Goal: Navigation & Orientation: Find specific page/section

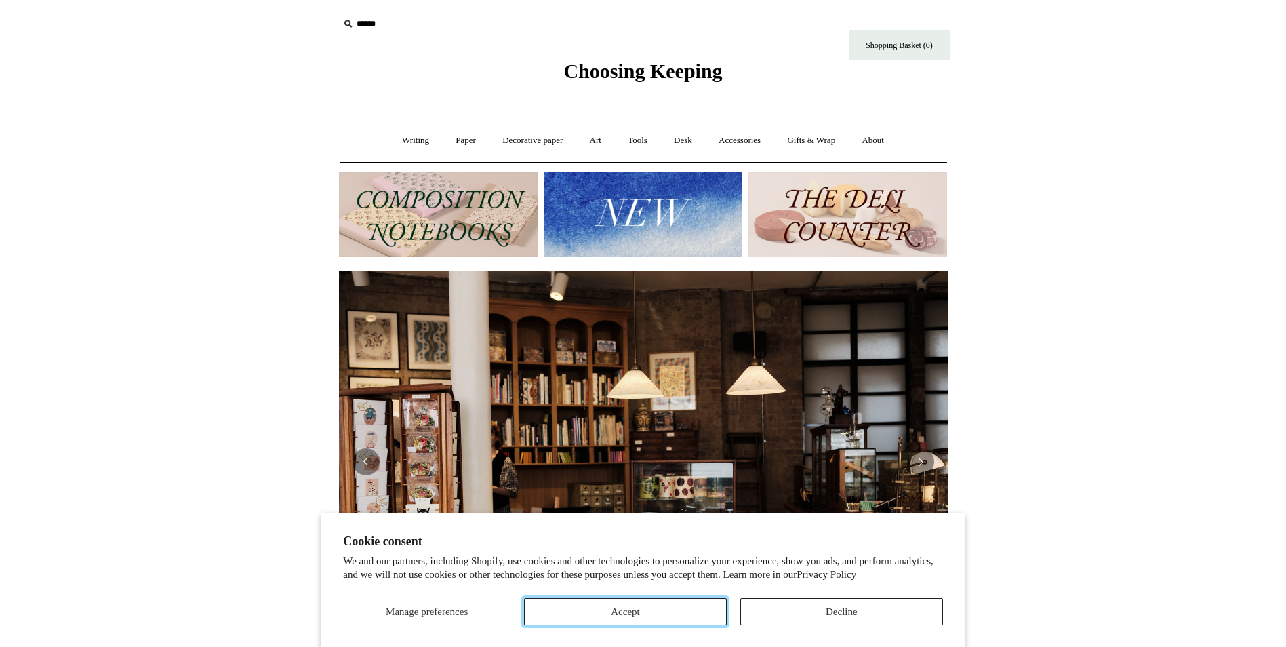
click at [674, 608] on button "Accept" at bounding box center [625, 611] width 203 height 27
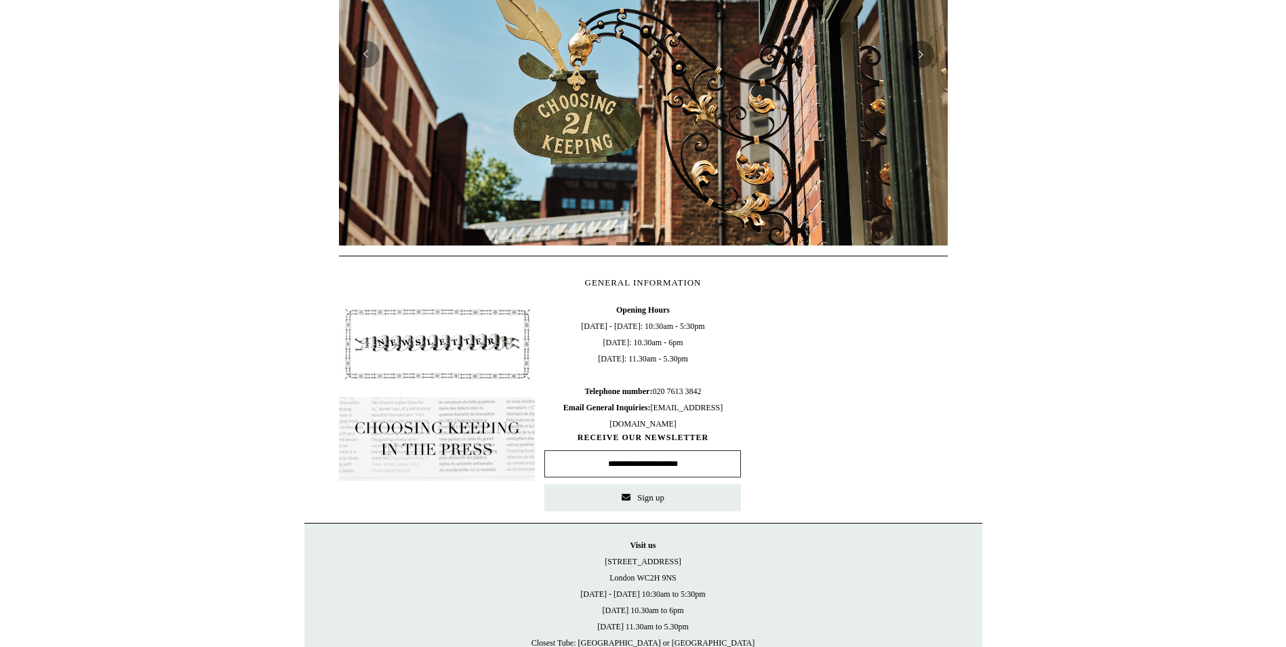
scroll to position [495, 0]
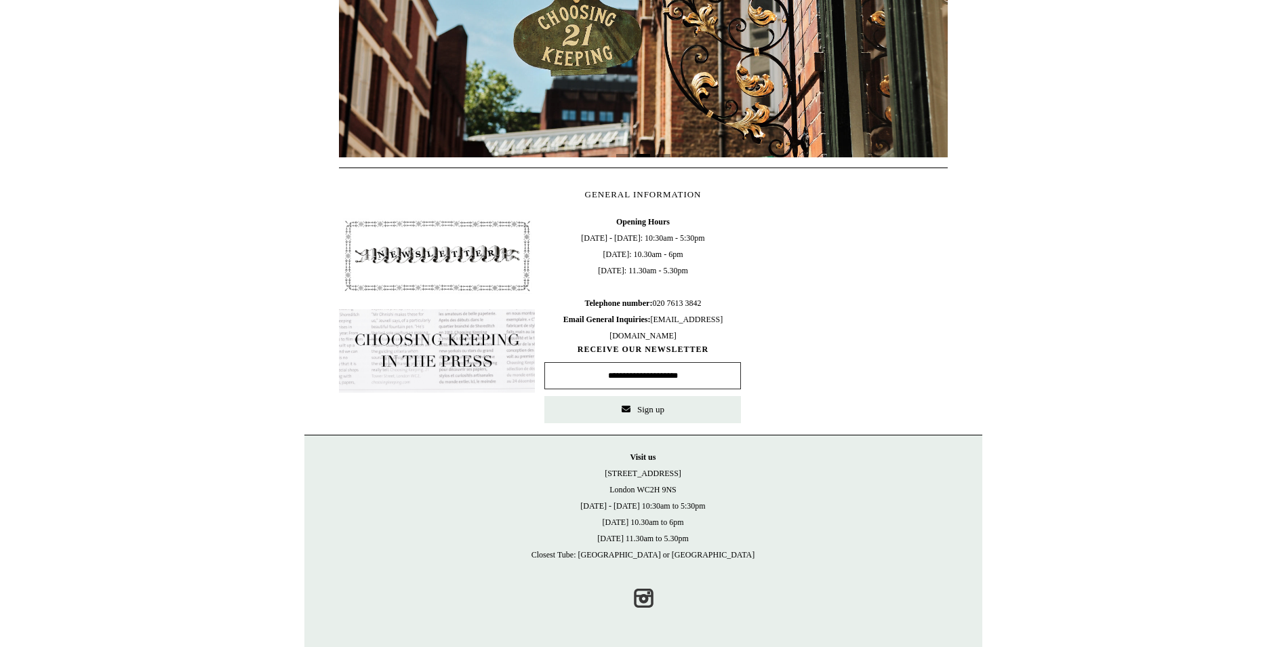
click at [1169, 293] on html "Cookie consent We and our partners, including Shopify, use cookies and other te…" at bounding box center [643, 75] width 1286 height 1141
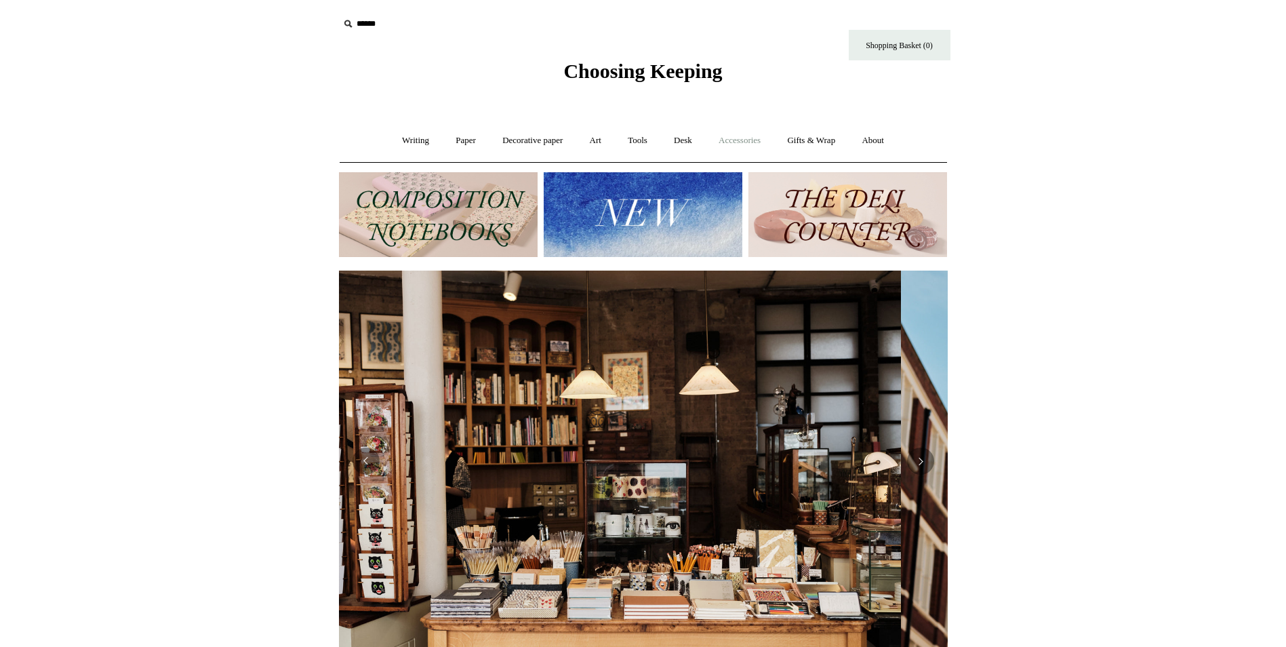
scroll to position [0, 0]
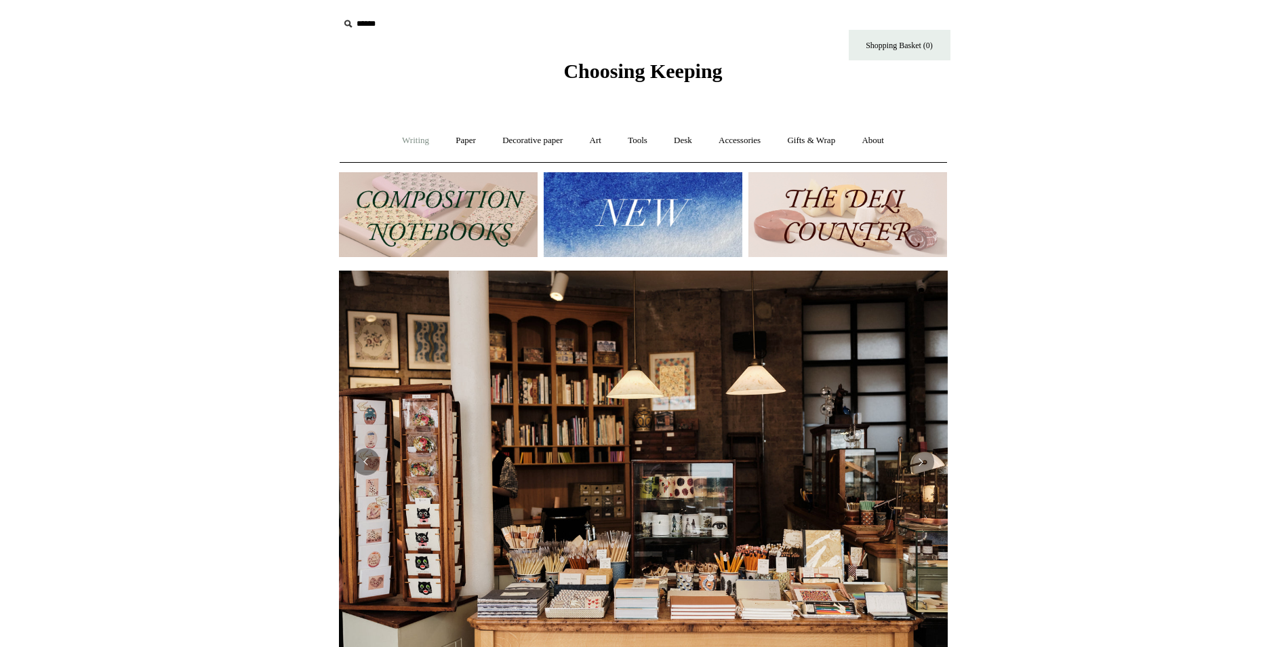
click at [403, 140] on link "Writing +" at bounding box center [416, 141] width 52 height 36
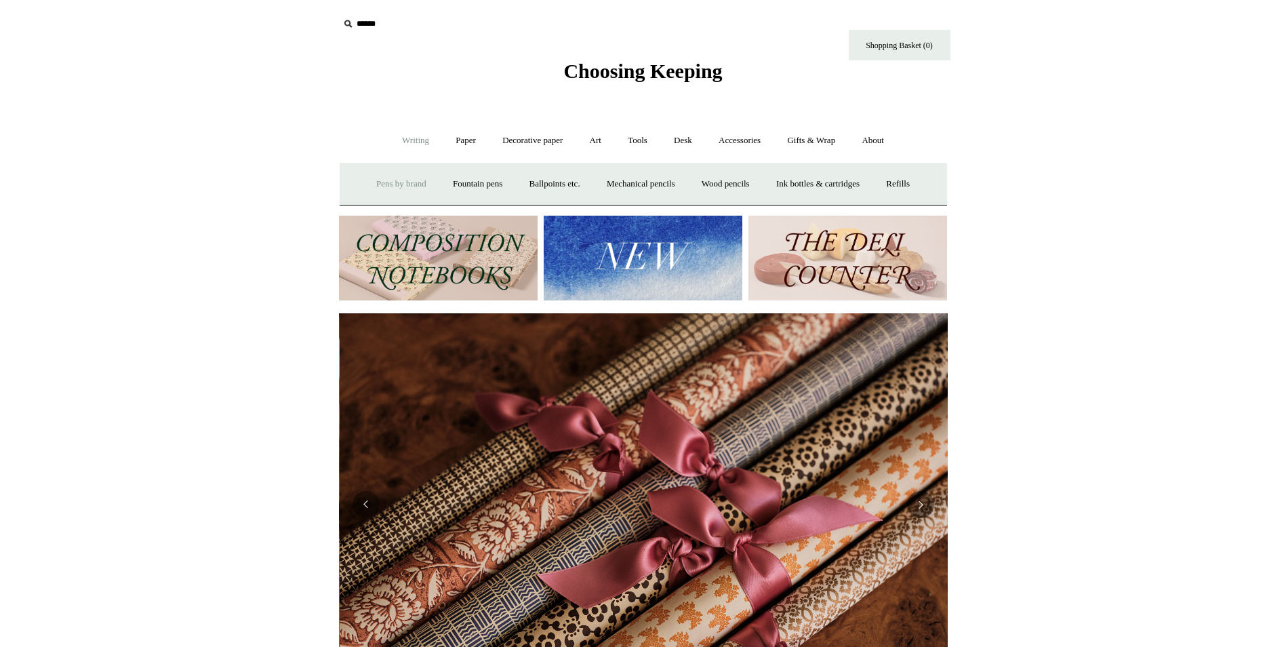
scroll to position [0, 1217]
click at [386, 181] on link "Pens by brand +" at bounding box center [401, 184] width 75 height 36
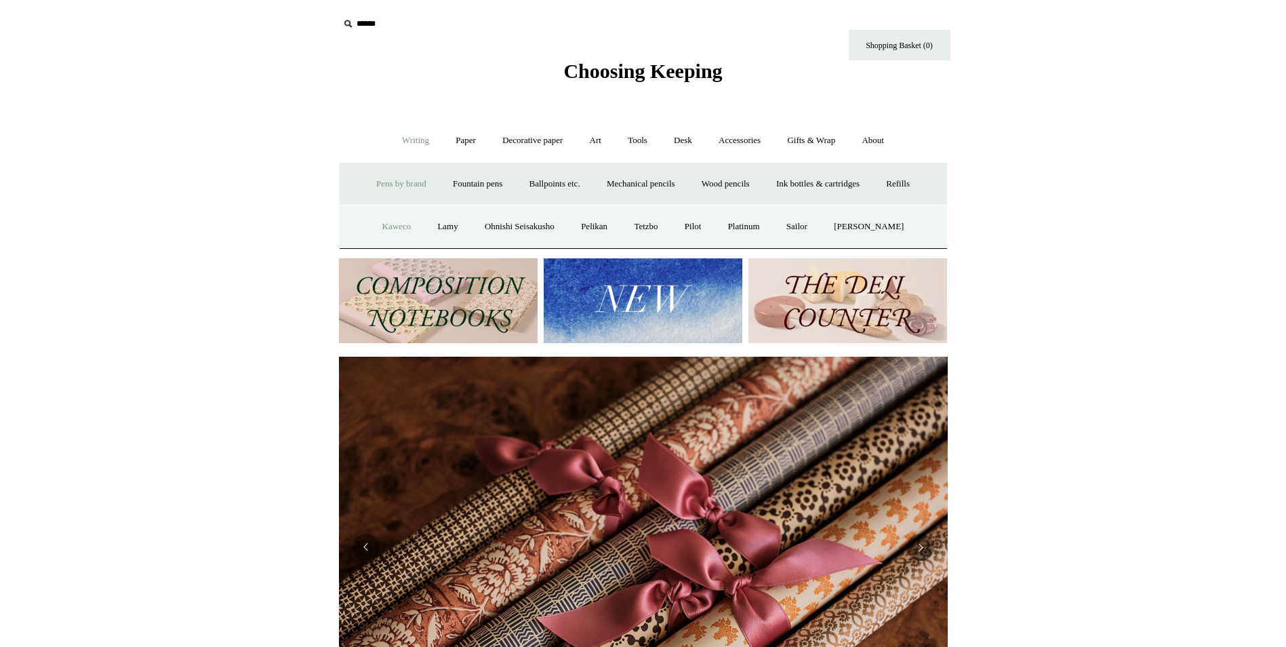
click at [393, 230] on link "Kaweco" at bounding box center [397, 227] width 54 height 36
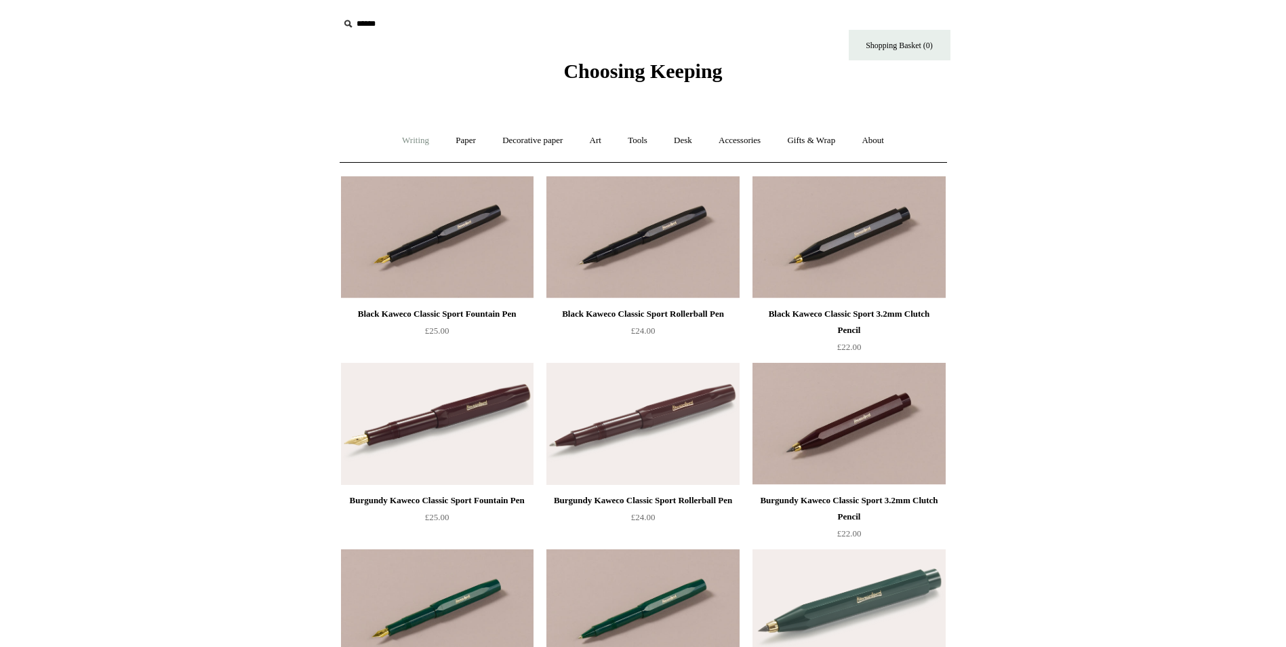
click at [409, 142] on link "Writing +" at bounding box center [416, 141] width 52 height 36
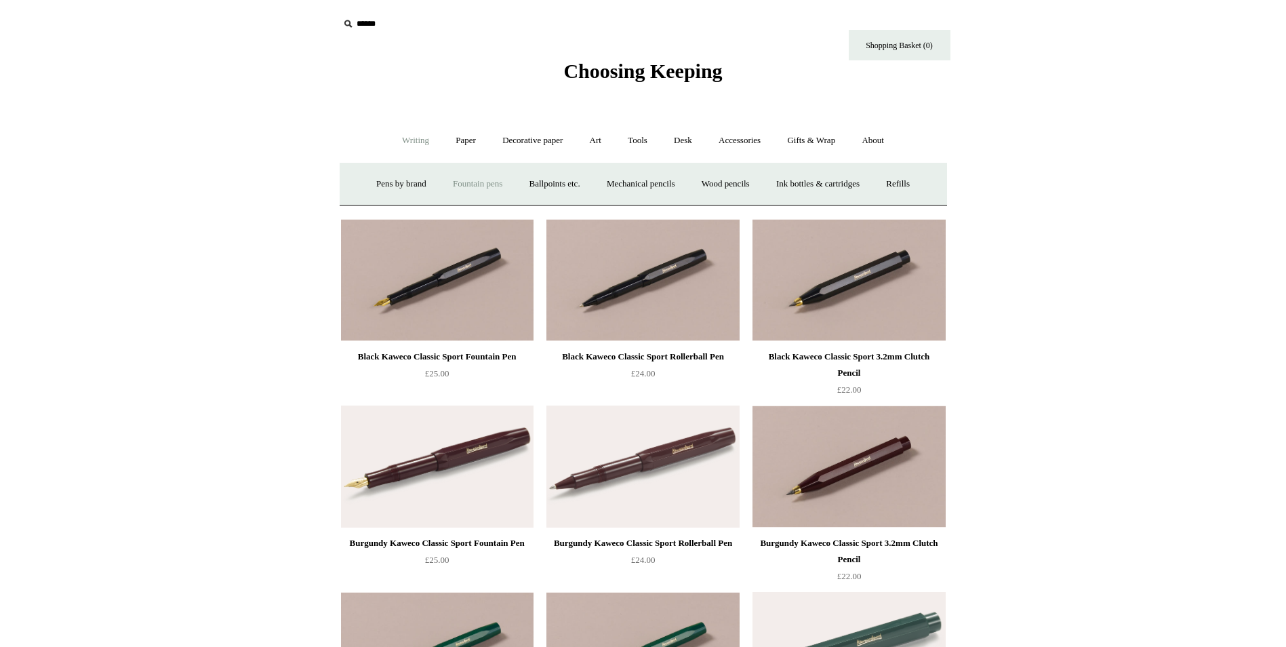
click at [472, 188] on link "Fountain pens +" at bounding box center [478, 184] width 74 height 36
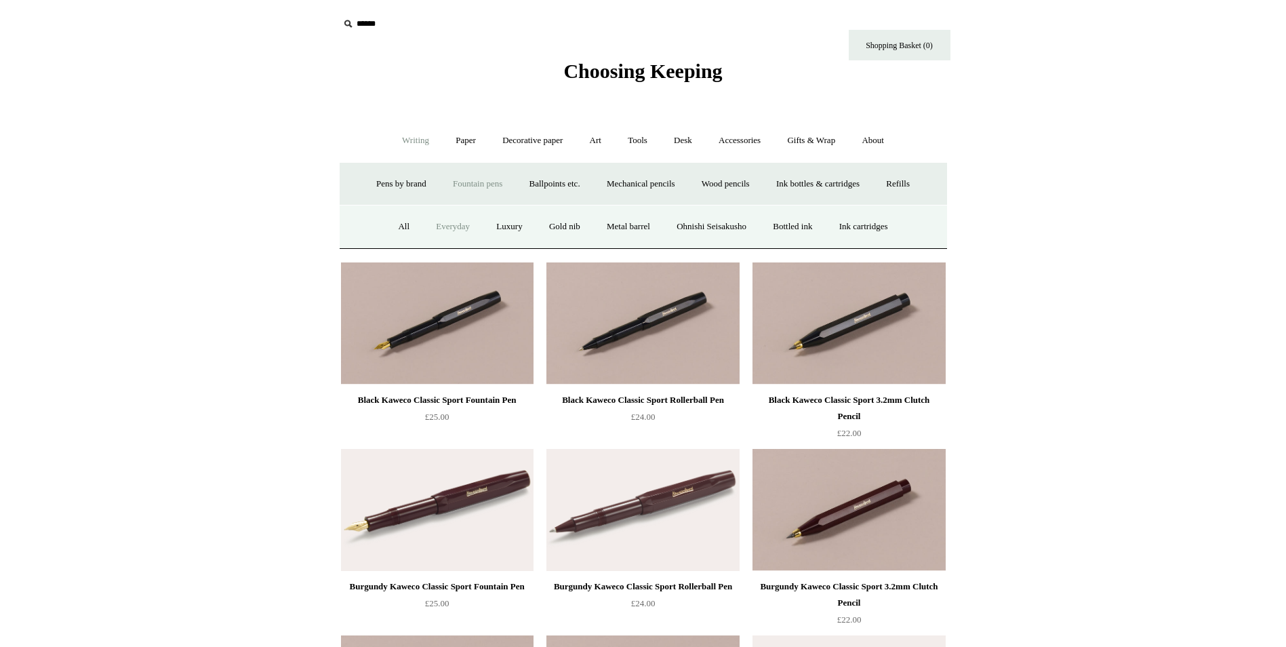
click at [438, 226] on link "Everyday" at bounding box center [453, 227] width 58 height 36
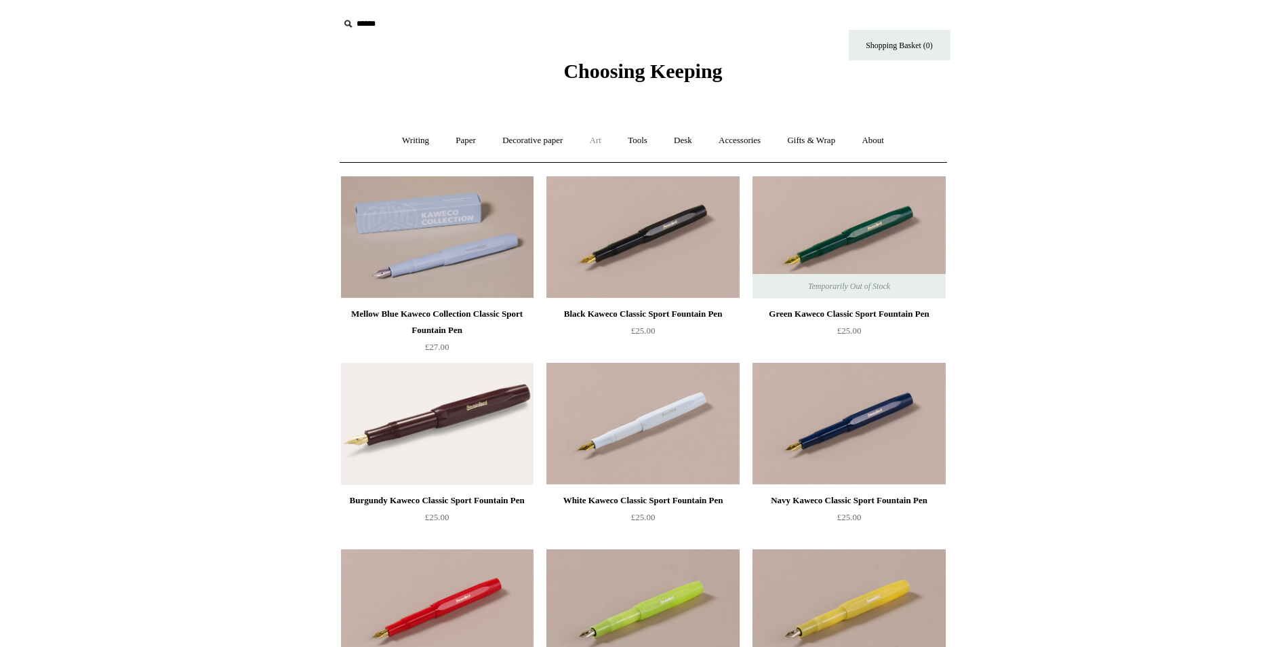
click at [602, 139] on link "Art +" at bounding box center [595, 141] width 36 height 36
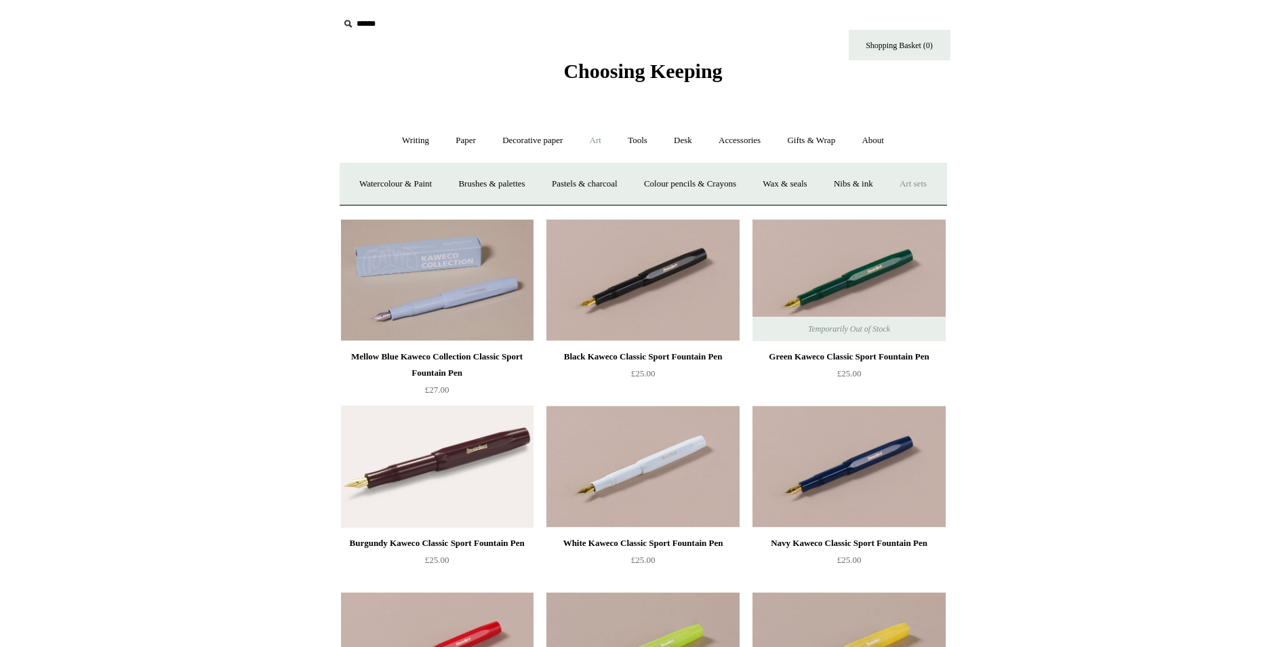
click at [887, 202] on link "Art sets" at bounding box center [913, 184] width 52 height 36
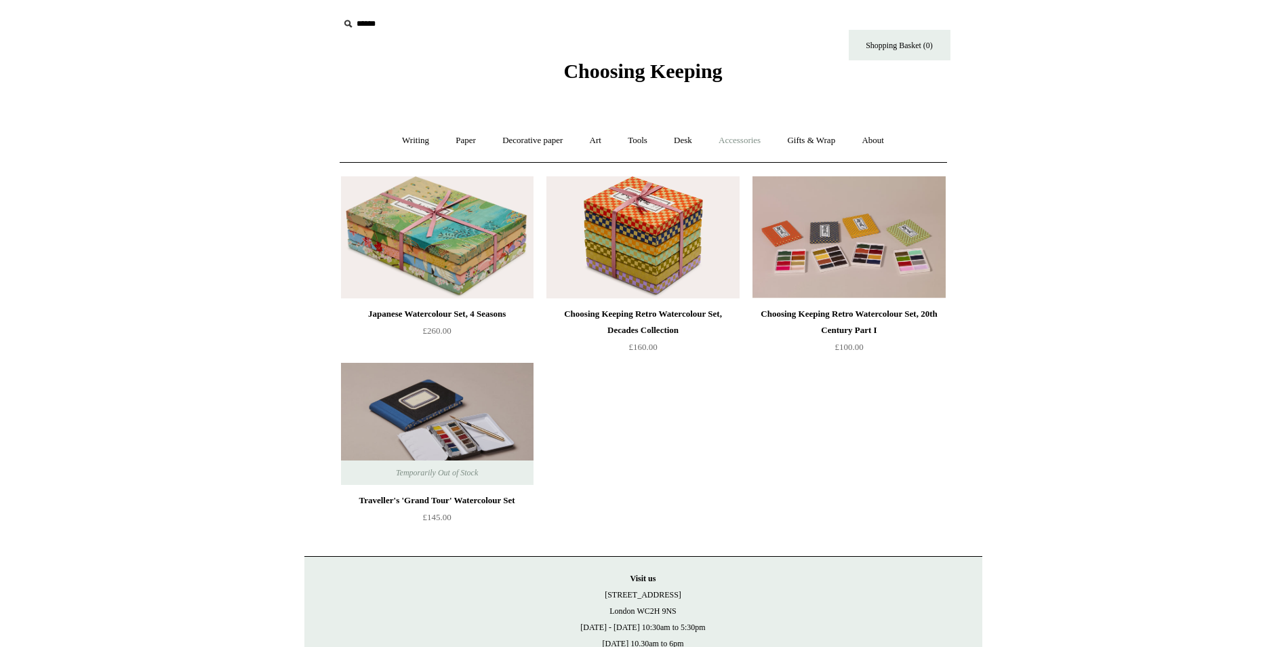
click at [761, 138] on link "Accessories +" at bounding box center [739, 141] width 66 height 36
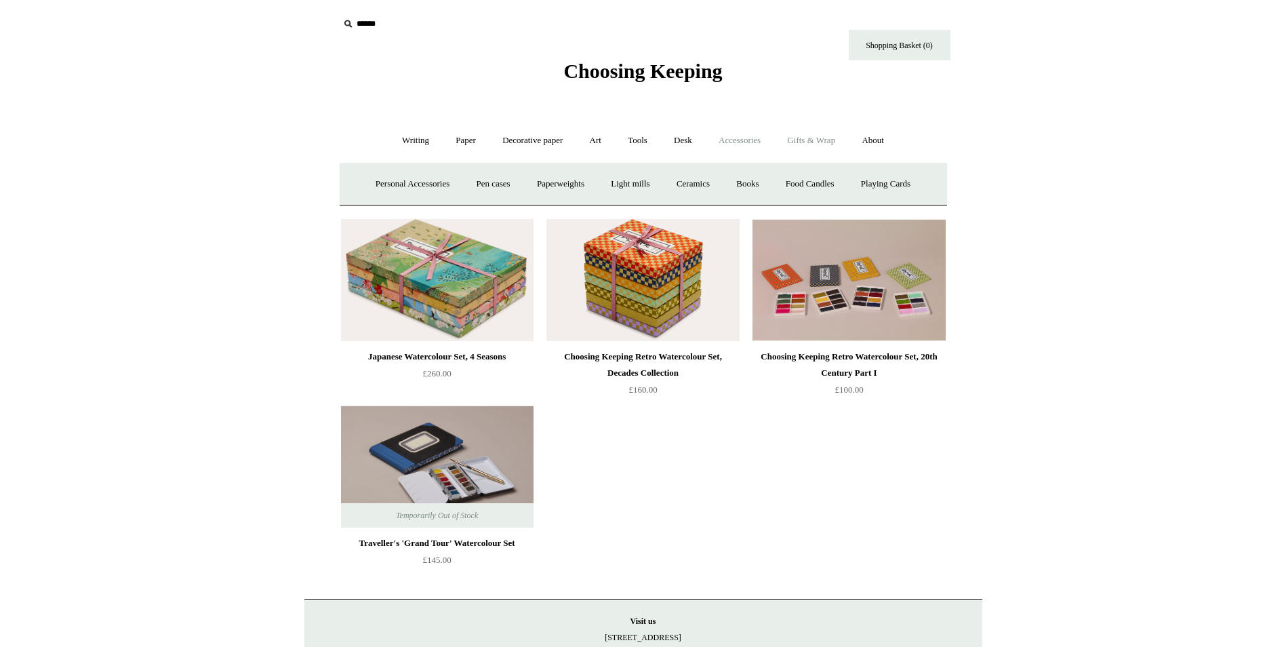
click at [838, 149] on link "Gifts & Wrap +" at bounding box center [811, 141] width 73 height 36
click at [535, 148] on link "Decorative paper +" at bounding box center [532, 141] width 85 height 36
click at [830, 140] on link "Gifts & Wrap +" at bounding box center [811, 141] width 73 height 36
click at [786, 182] on link "Stickers" at bounding box center [784, 184] width 53 height 36
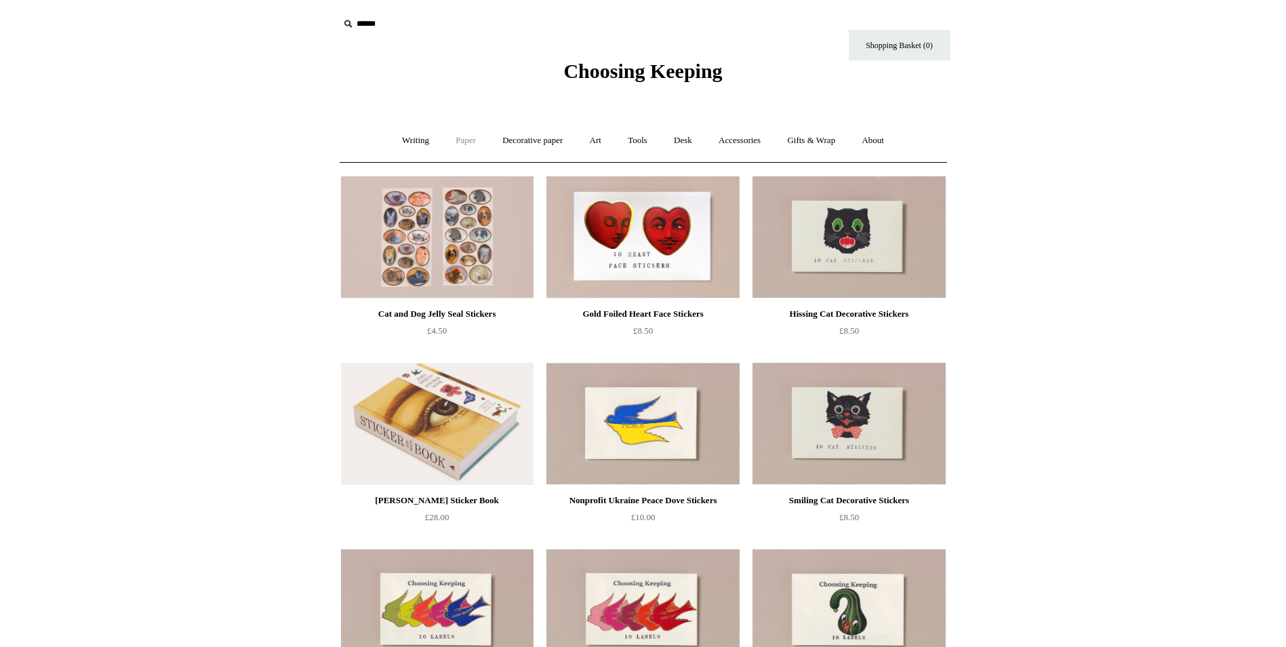
click at [458, 139] on link "Paper +" at bounding box center [465, 141] width 45 height 36
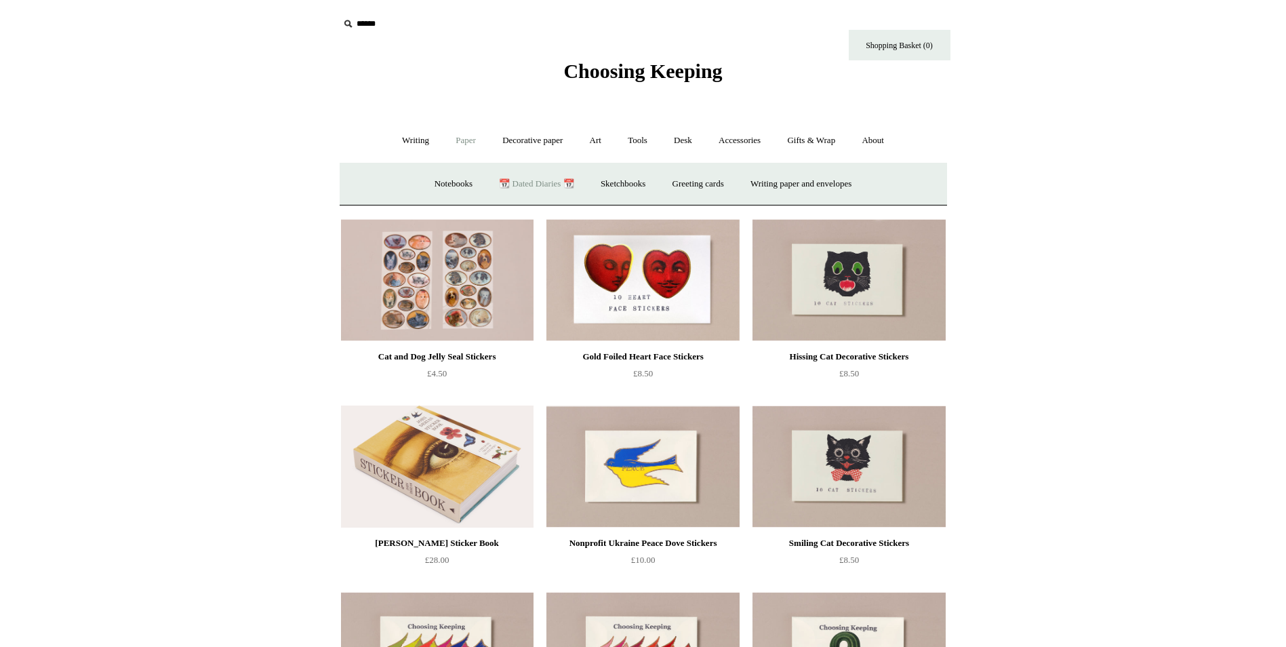
click at [521, 186] on link "📆 Dated Diaries 📆" at bounding box center [536, 184] width 99 height 36
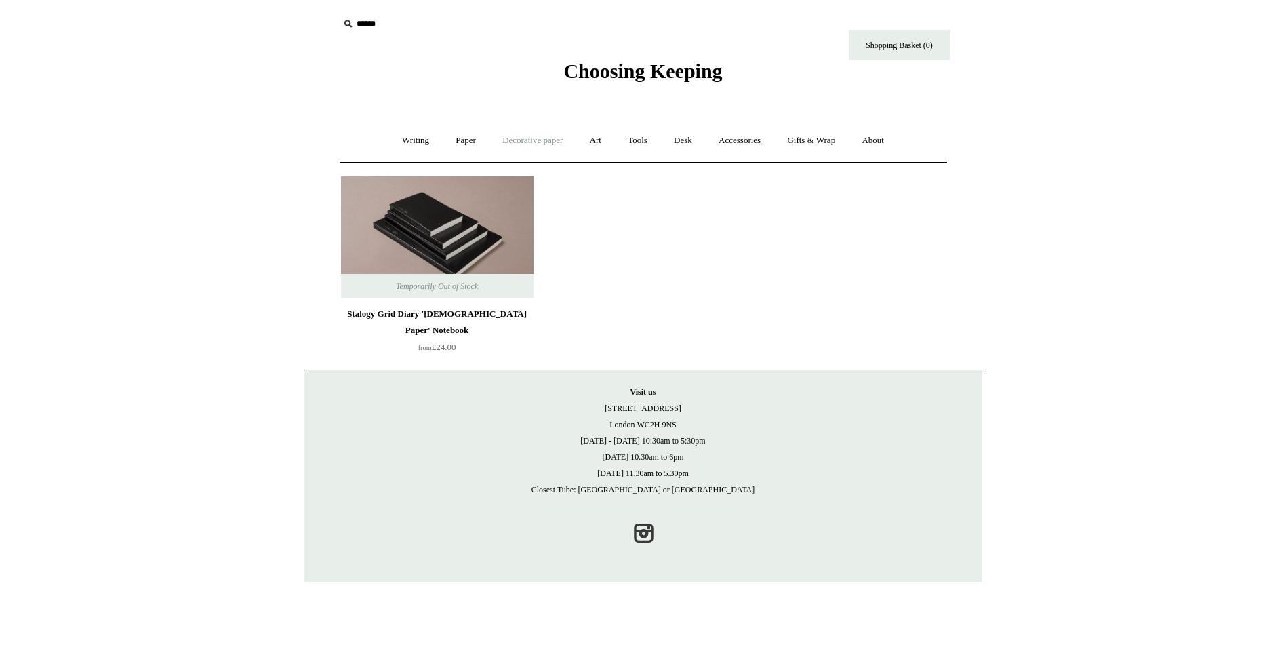
click at [531, 140] on link "Decorative paper +" at bounding box center [532, 141] width 85 height 36
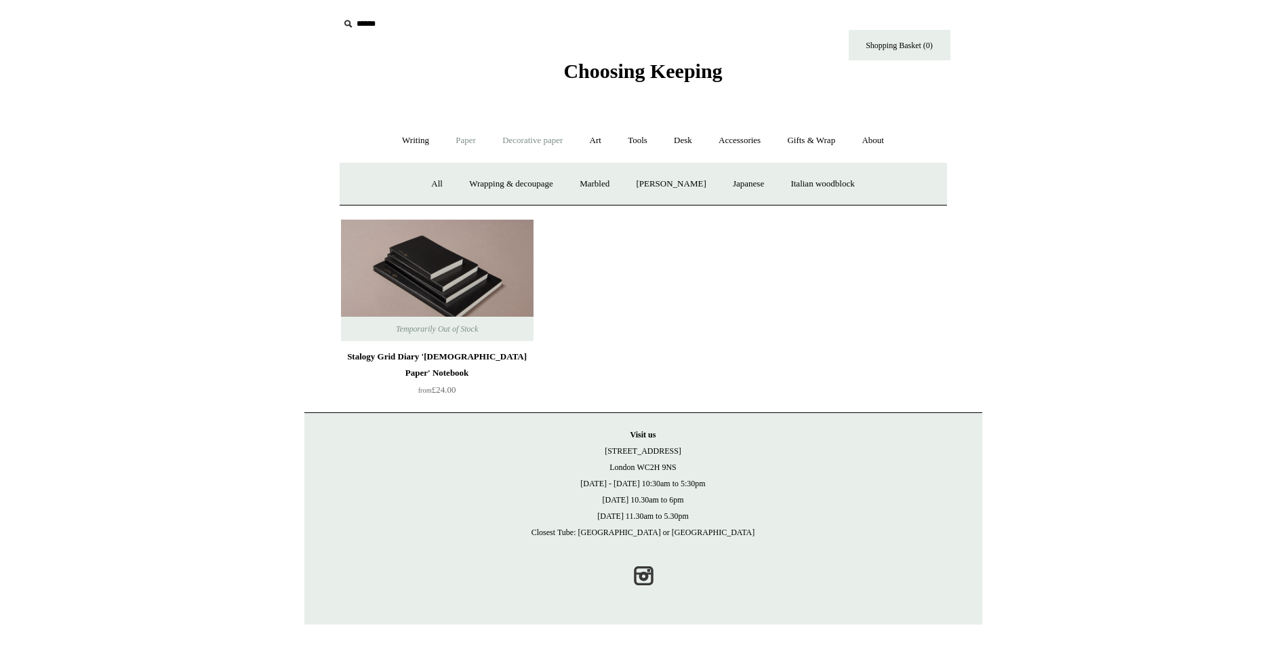
click at [470, 136] on link "Paper +" at bounding box center [465, 141] width 45 height 36
click at [437, 184] on link "Notebooks +" at bounding box center [453, 184] width 62 height 36
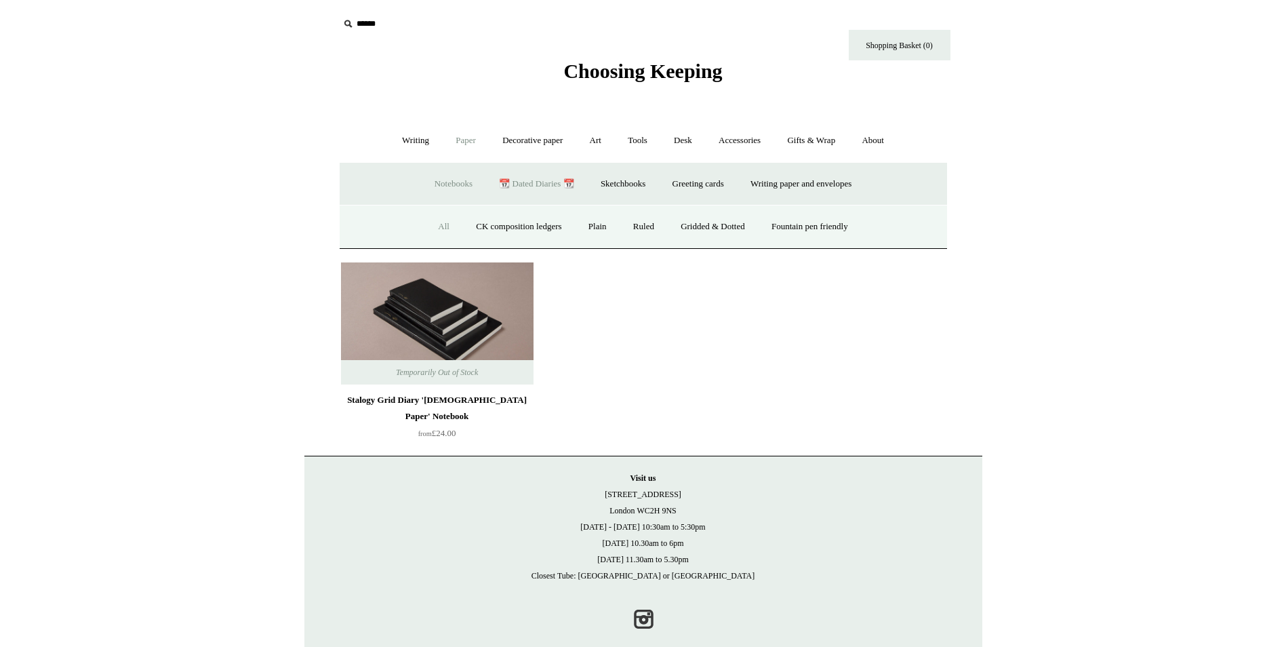
click at [434, 222] on link "All" at bounding box center [444, 227] width 36 height 36
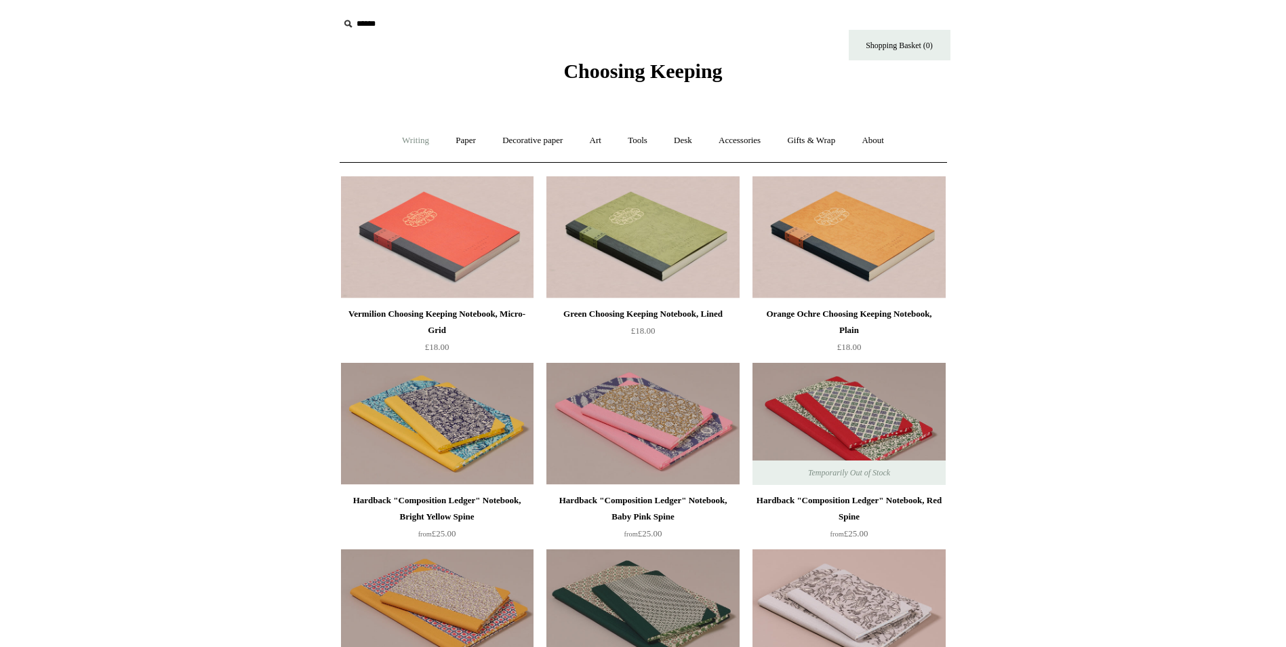
click at [397, 136] on link "Writing +" at bounding box center [416, 141] width 52 height 36
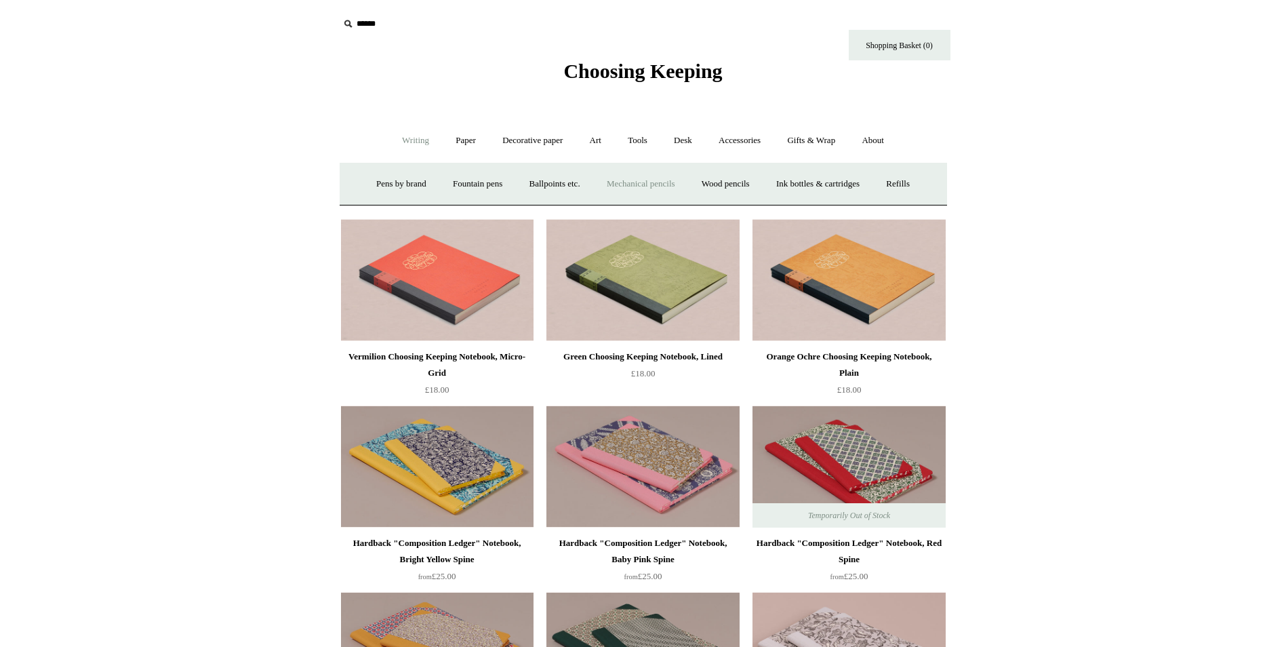
click at [641, 181] on link "Mechanical pencils +" at bounding box center [640, 184] width 93 height 36
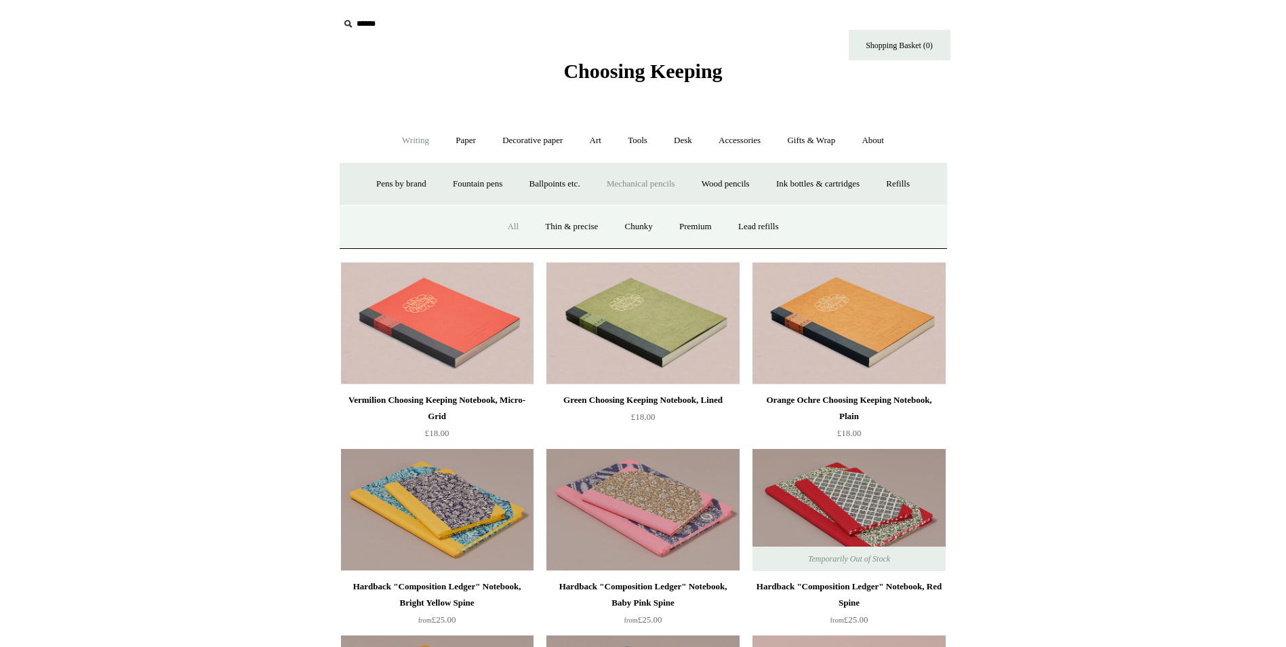
click at [500, 220] on link "All" at bounding box center [513, 227] width 36 height 36
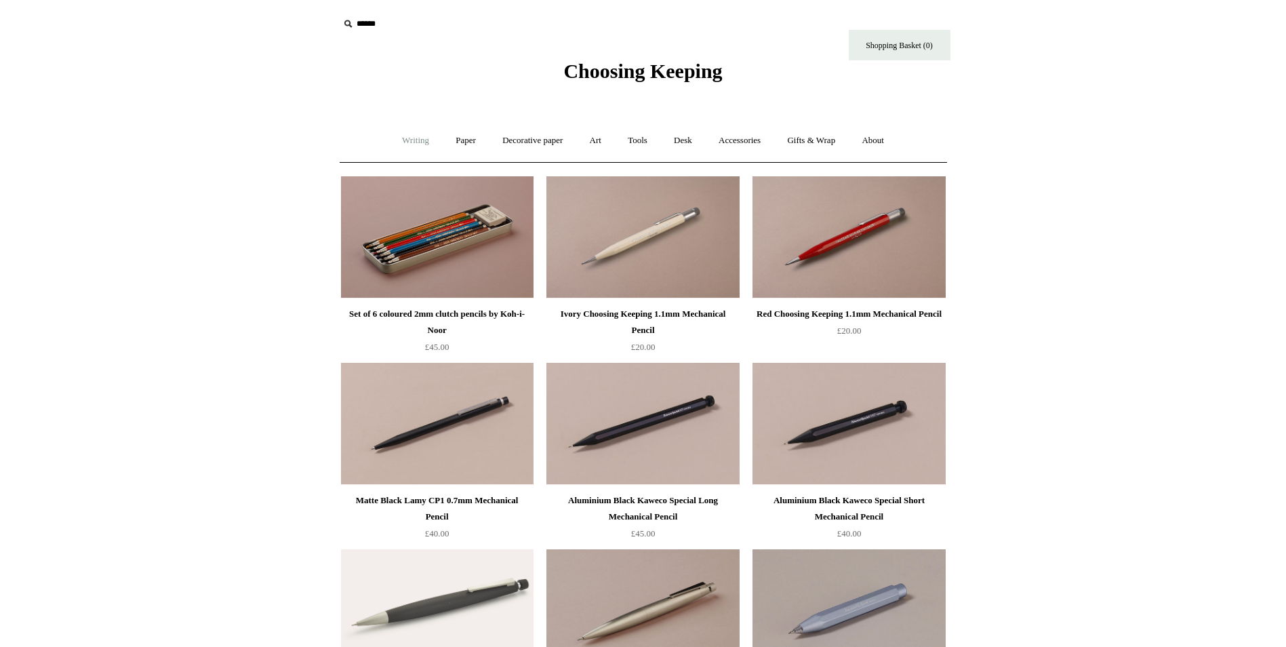
click at [403, 130] on link "Writing +" at bounding box center [416, 141] width 52 height 36
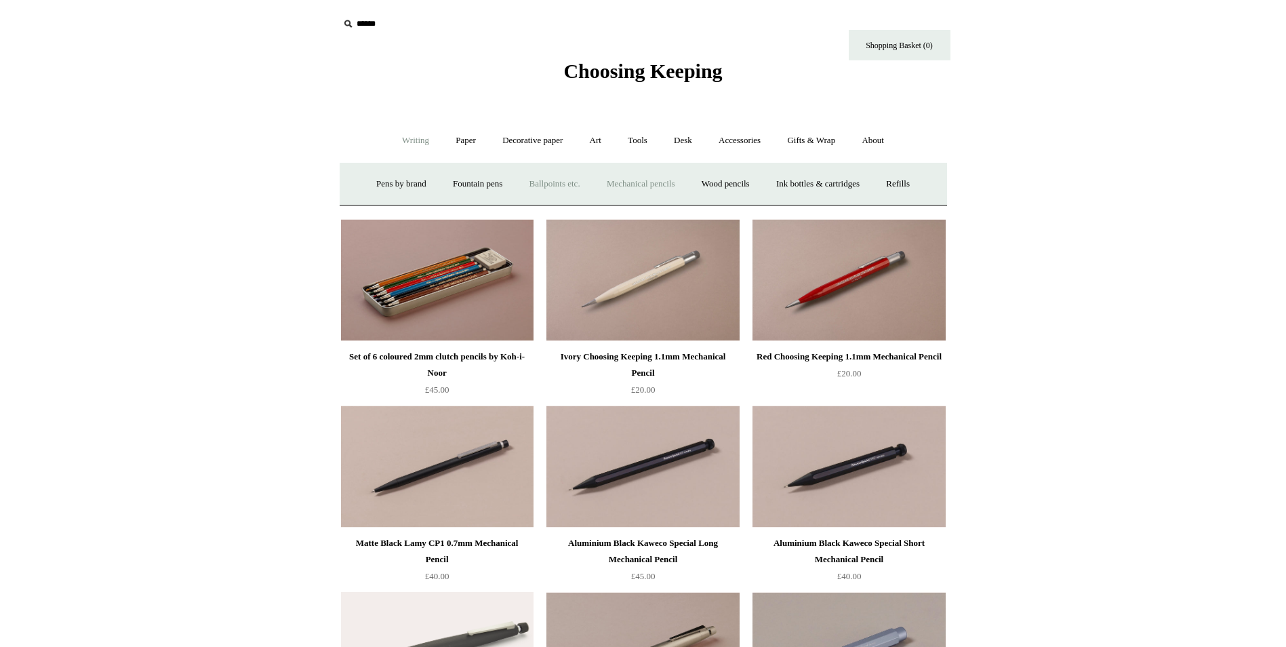
click at [536, 184] on link "Ballpoints etc. +" at bounding box center [554, 184] width 75 height 36
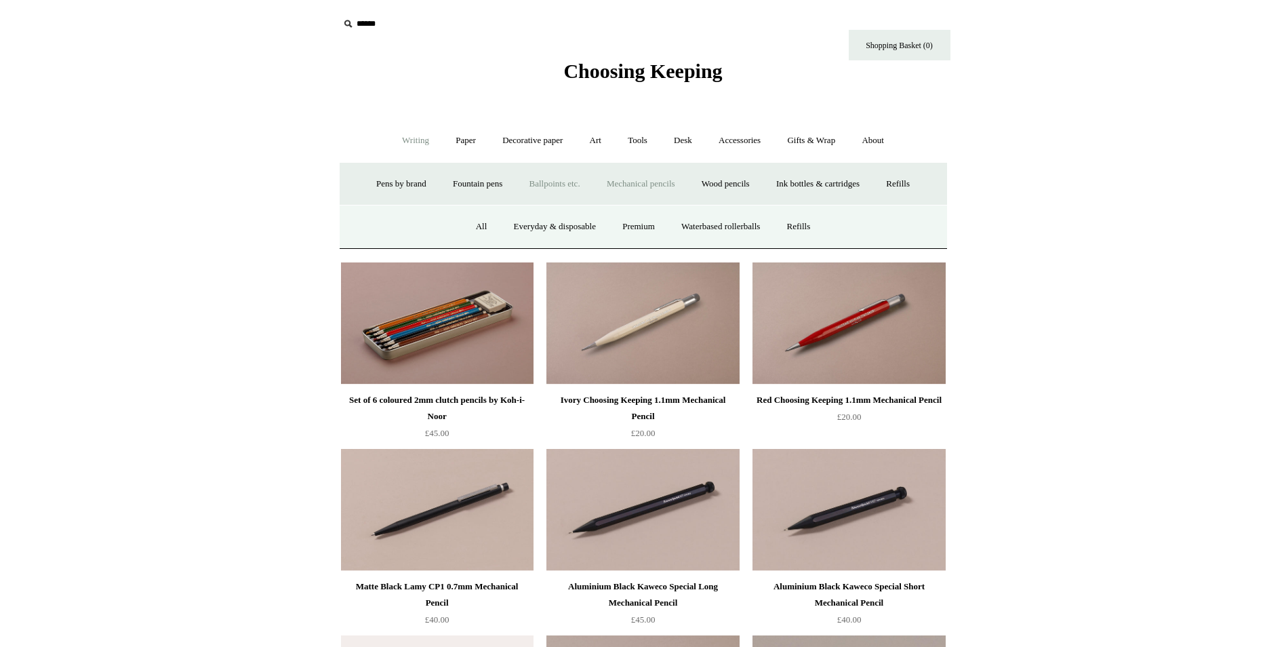
click at [452, 232] on div "All Everyday & disposable Premium Waterbased rollerballs Refills" at bounding box center [643, 226] width 607 height 43
click at [464, 229] on link "All" at bounding box center [482, 227] width 36 height 36
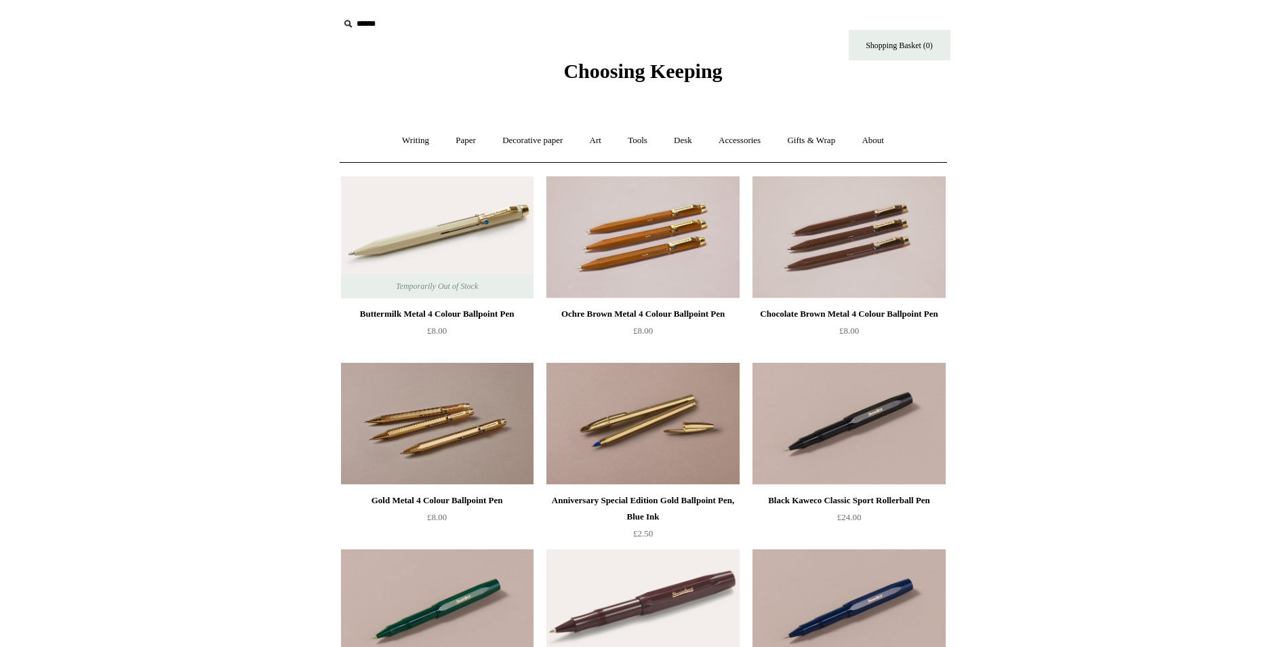
click at [402, 138] on link "Writing +" at bounding box center [416, 141] width 52 height 36
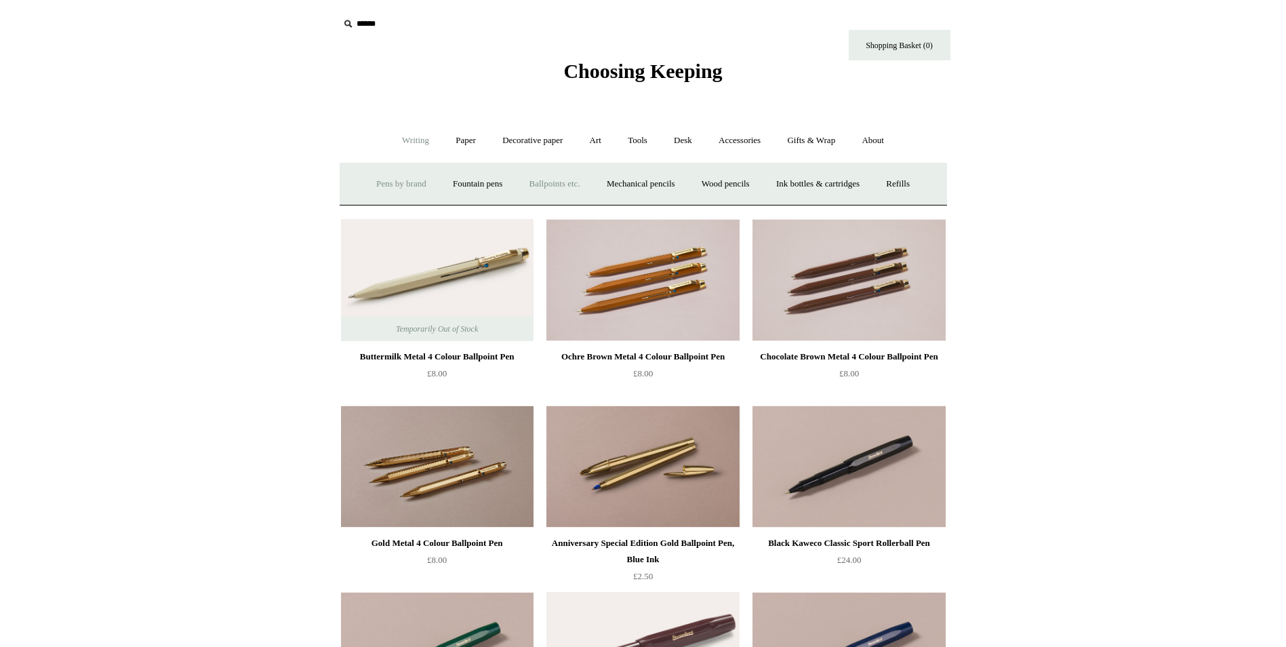
click at [398, 180] on link "Pens by brand +" at bounding box center [401, 184] width 75 height 36
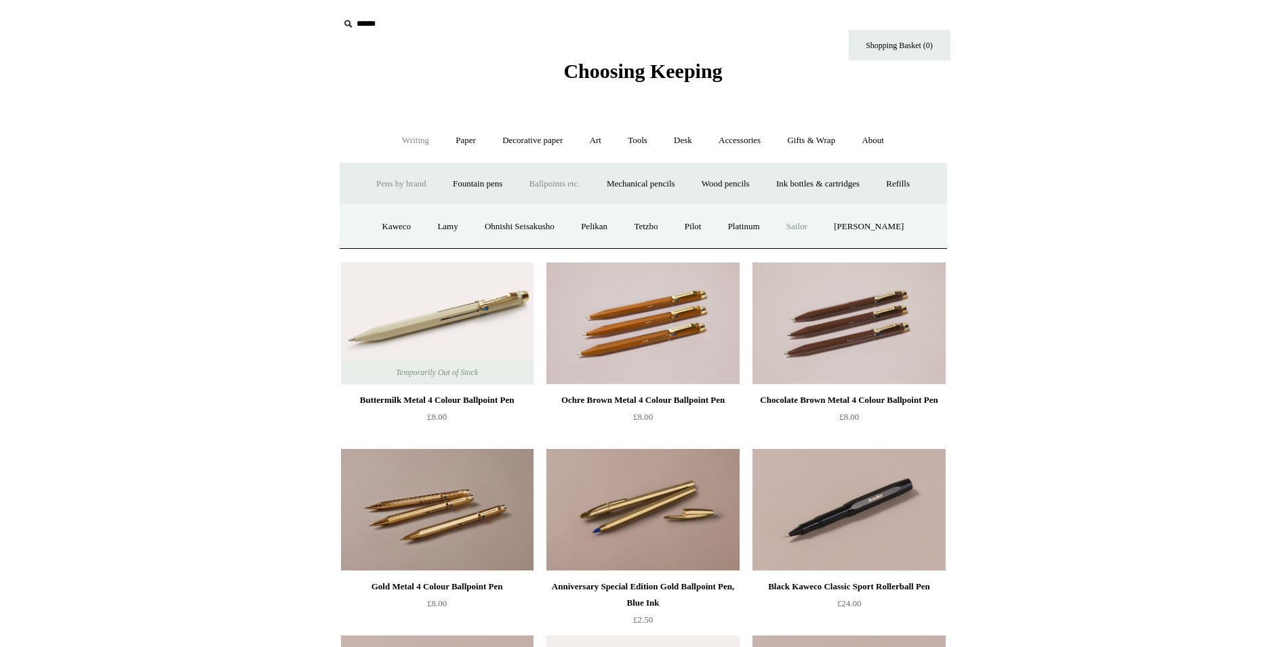
click at [806, 215] on link "Sailor" at bounding box center [796, 227] width 45 height 36
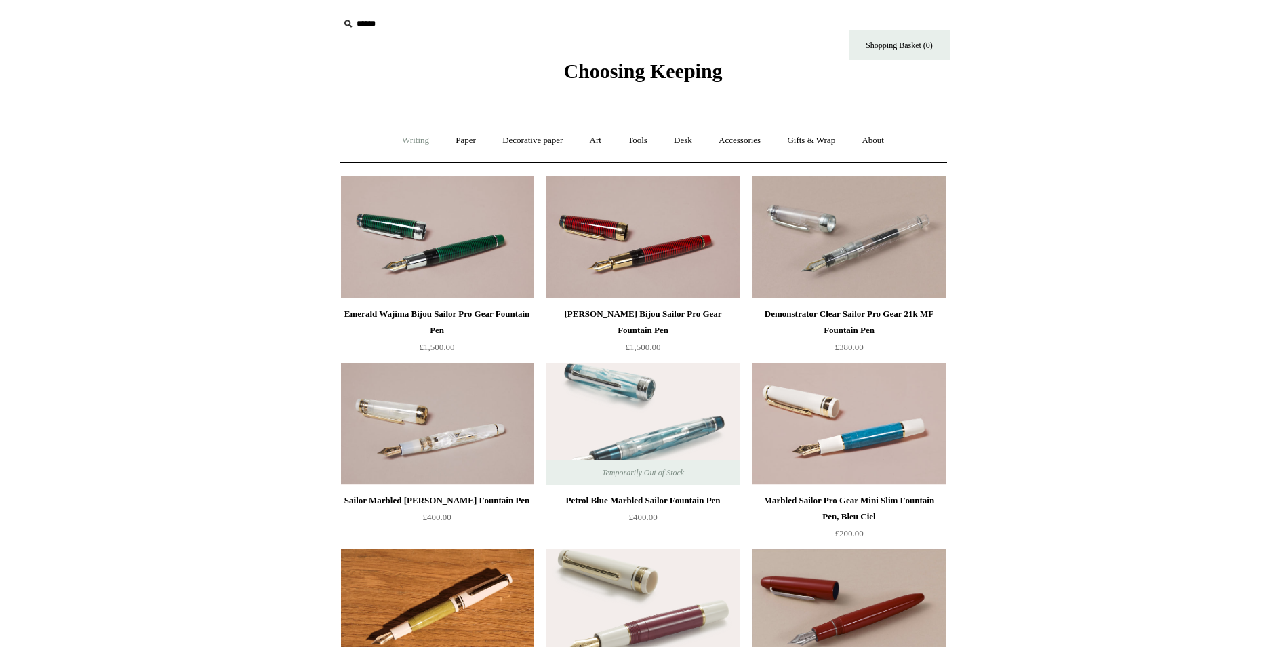
click at [400, 142] on link "Writing +" at bounding box center [416, 141] width 52 height 36
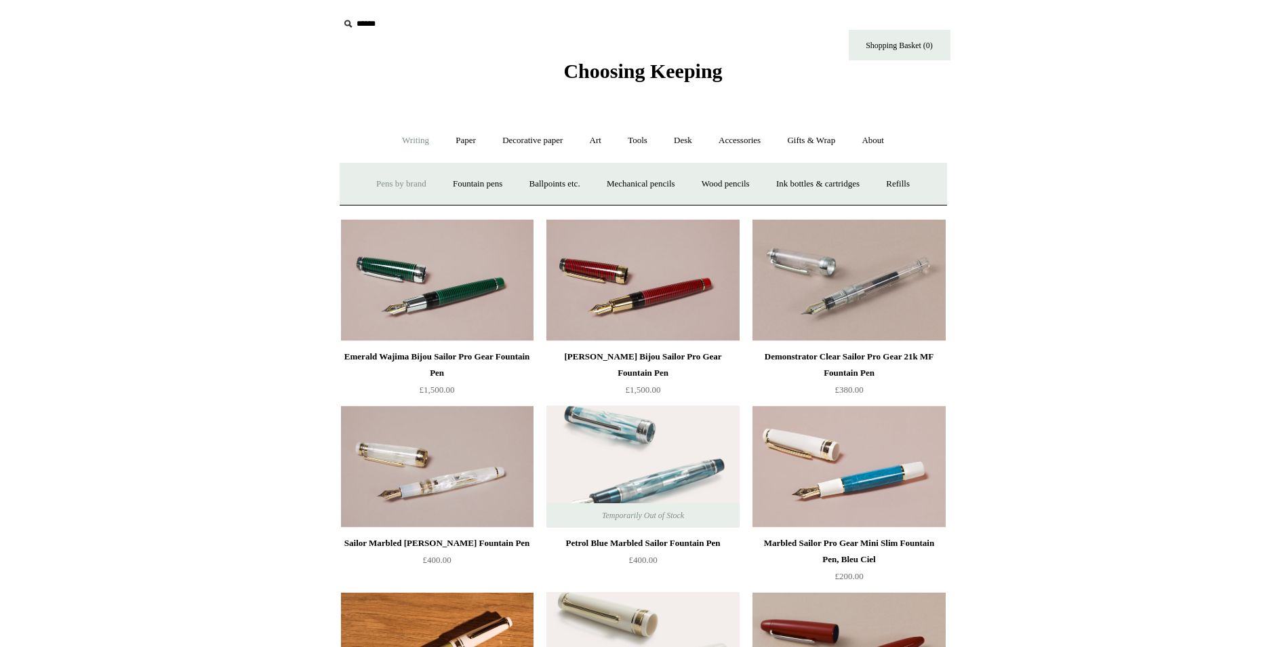
click at [367, 186] on link "Pens by brand +" at bounding box center [401, 184] width 75 height 36
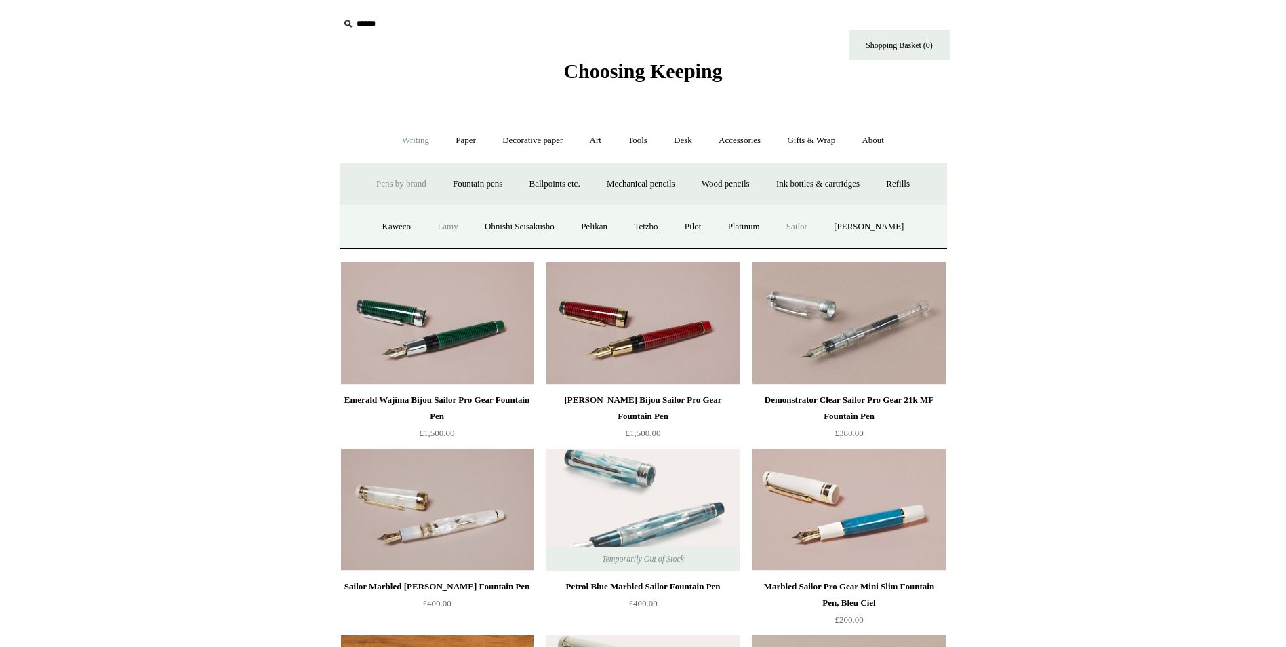
click at [460, 224] on link "Lamy" at bounding box center [447, 227] width 45 height 36
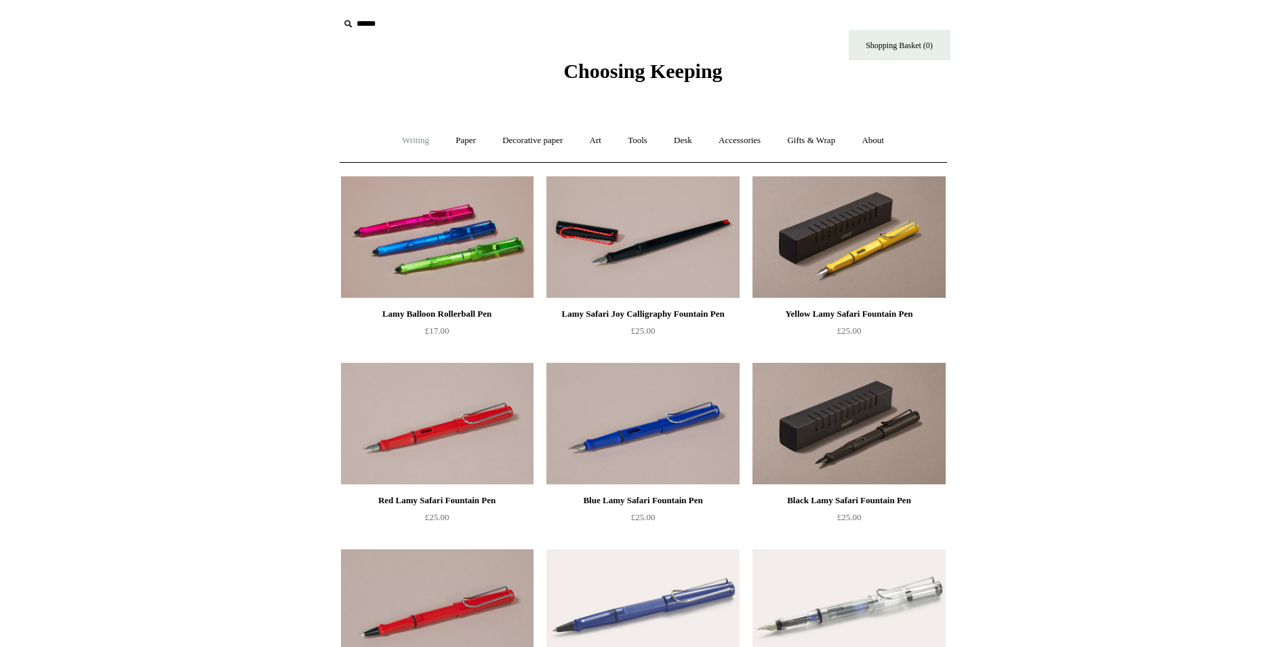
click at [406, 146] on link "Writing +" at bounding box center [416, 141] width 52 height 36
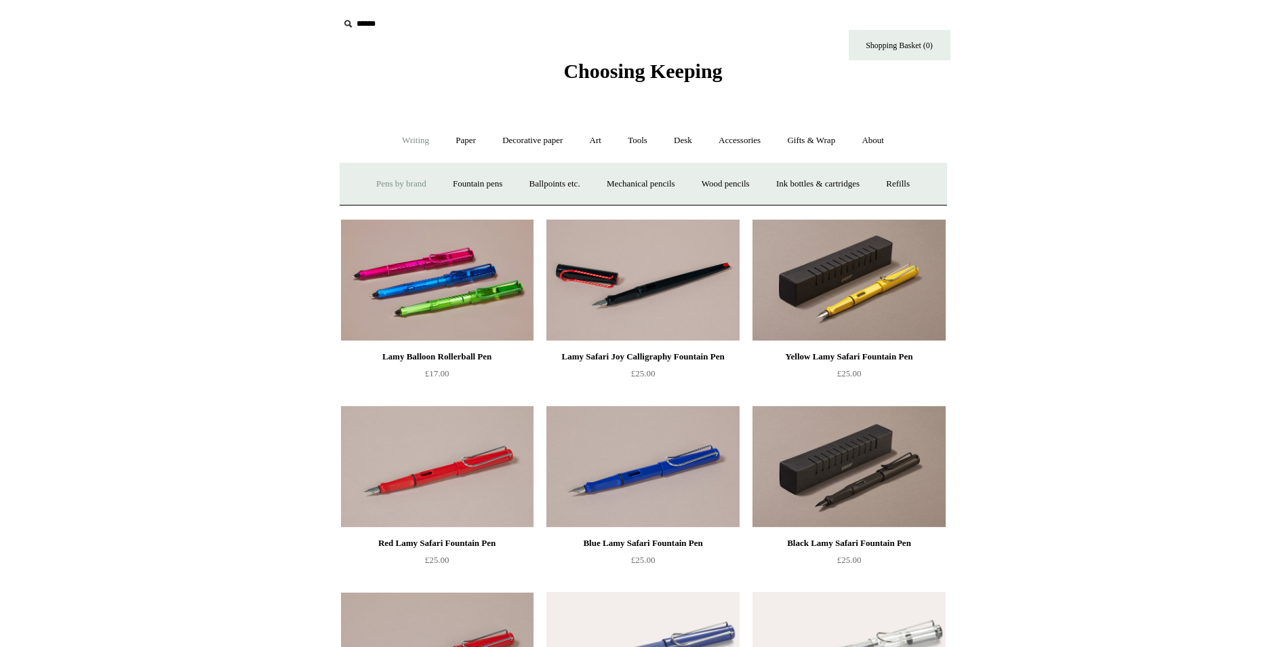
click at [413, 180] on link "Pens by brand +" at bounding box center [401, 184] width 75 height 36
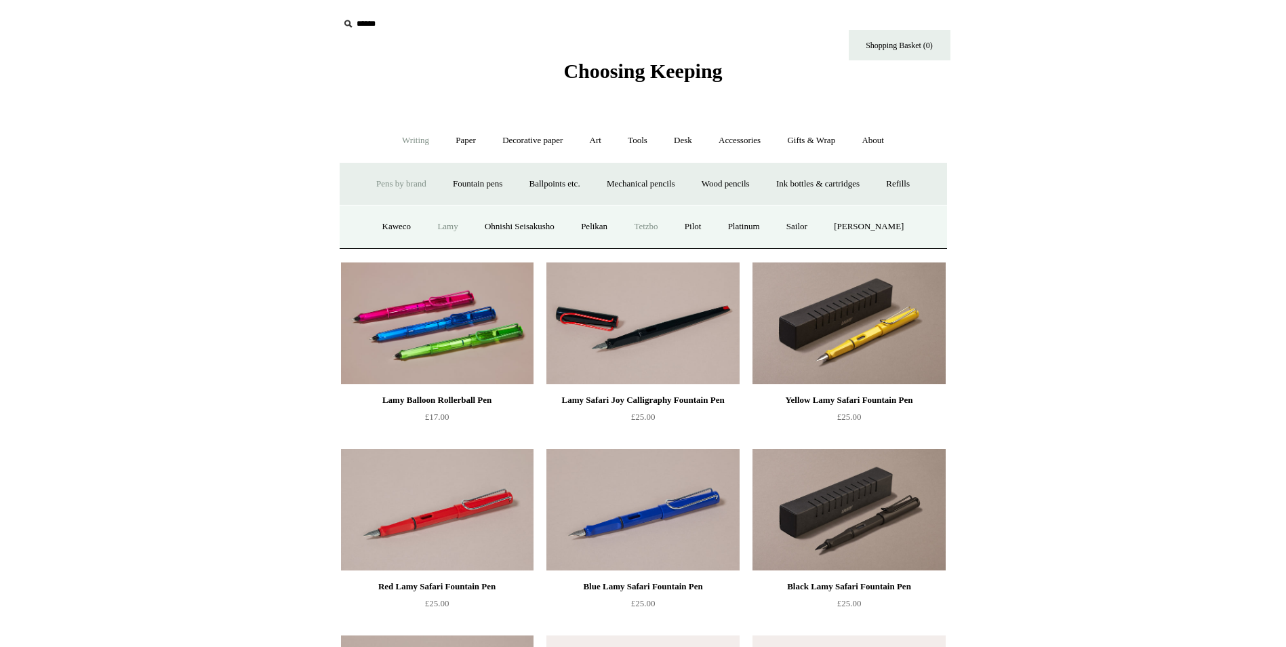
click at [653, 228] on link "Tetzbo" at bounding box center [646, 227] width 48 height 36
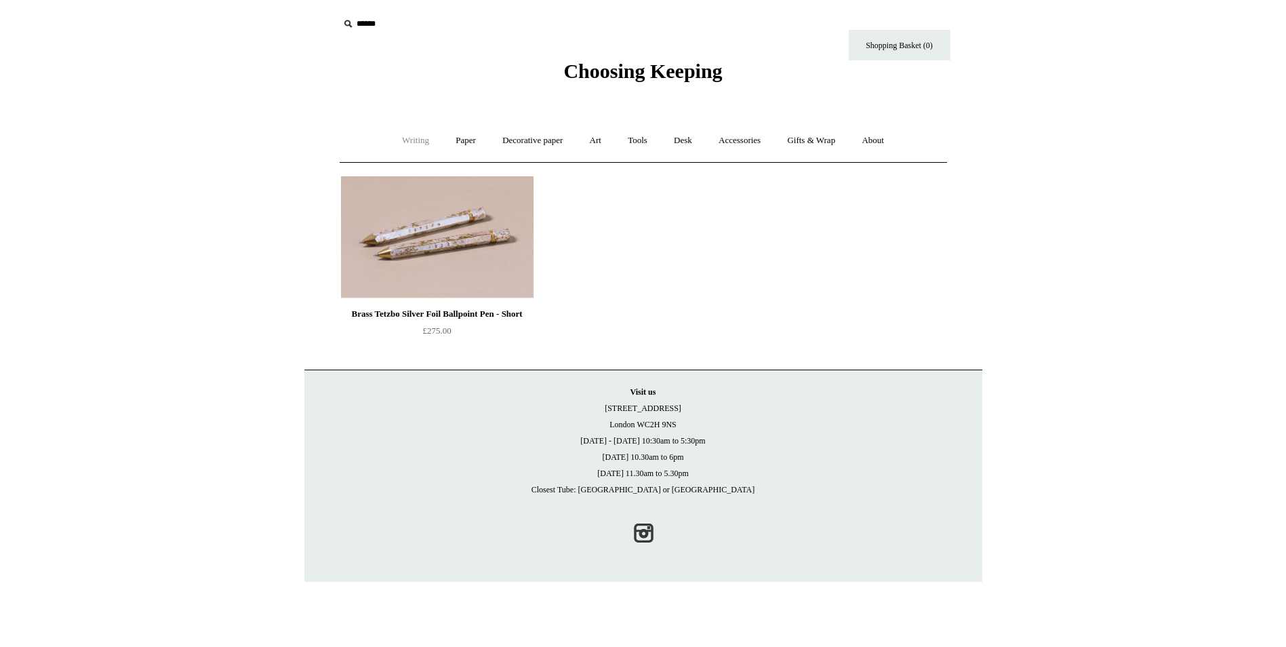
click at [397, 145] on link "Writing +" at bounding box center [416, 141] width 52 height 36
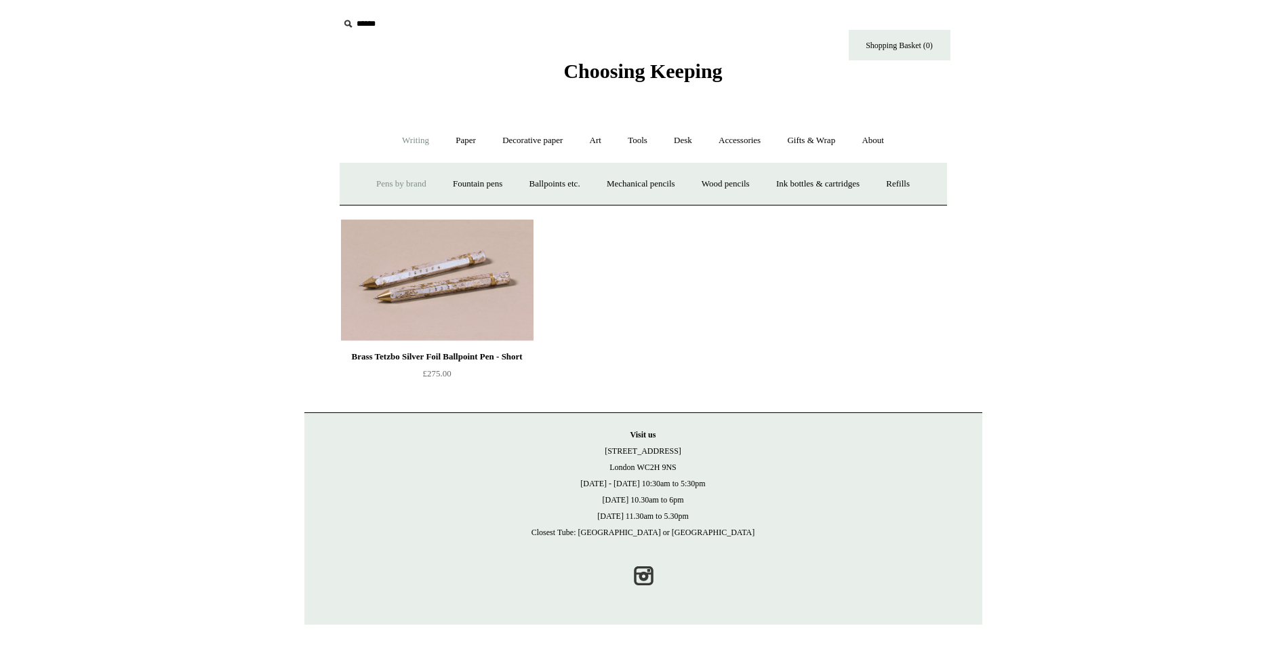
click at [406, 187] on link "Pens by brand +" at bounding box center [401, 184] width 75 height 36
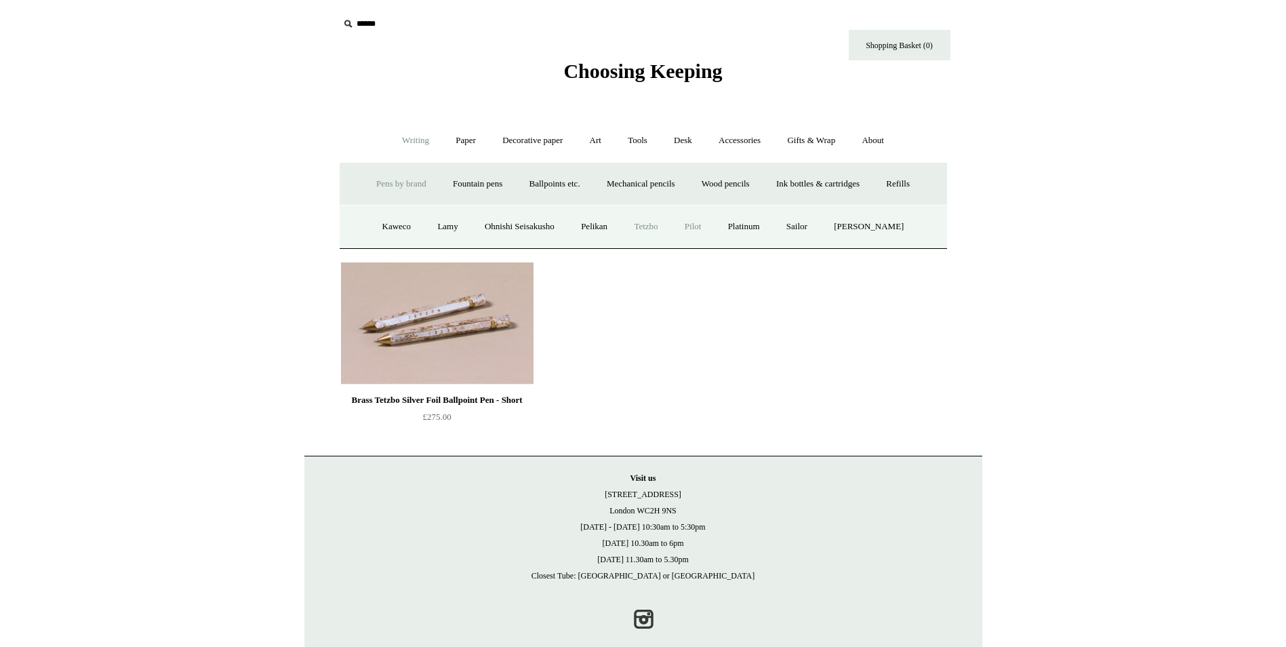
click at [701, 225] on link "Pilot" at bounding box center [692, 227] width 41 height 36
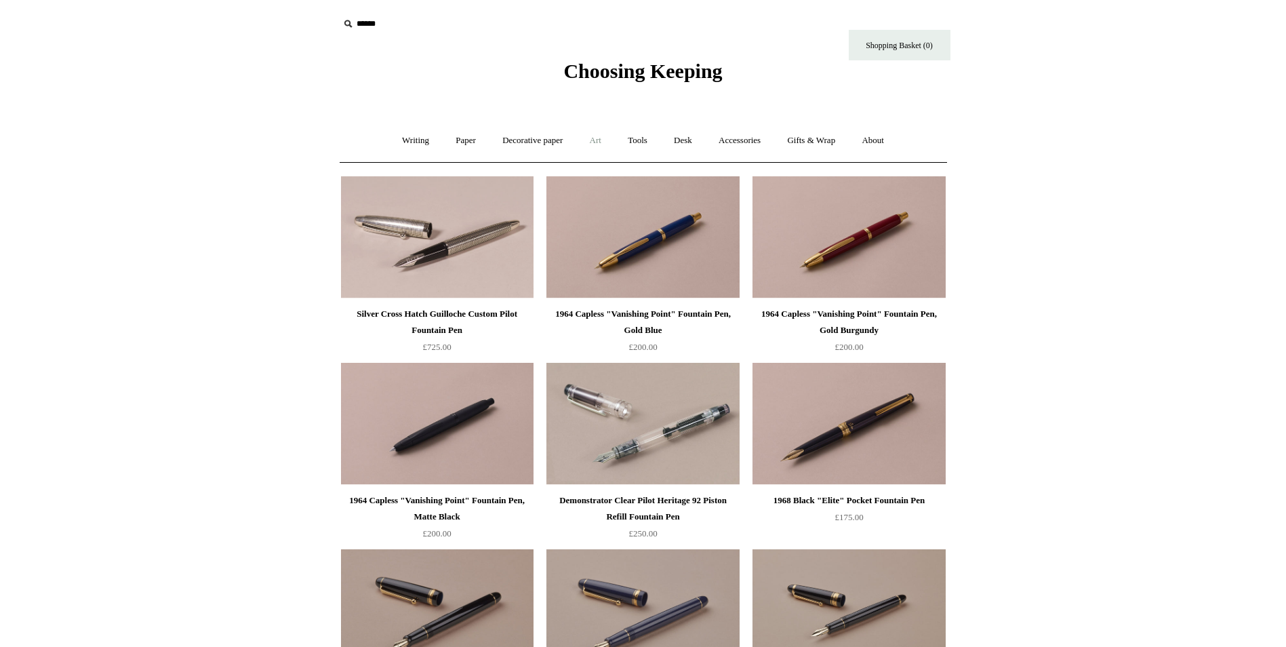
click at [589, 139] on link "Art +" at bounding box center [595, 141] width 36 height 36
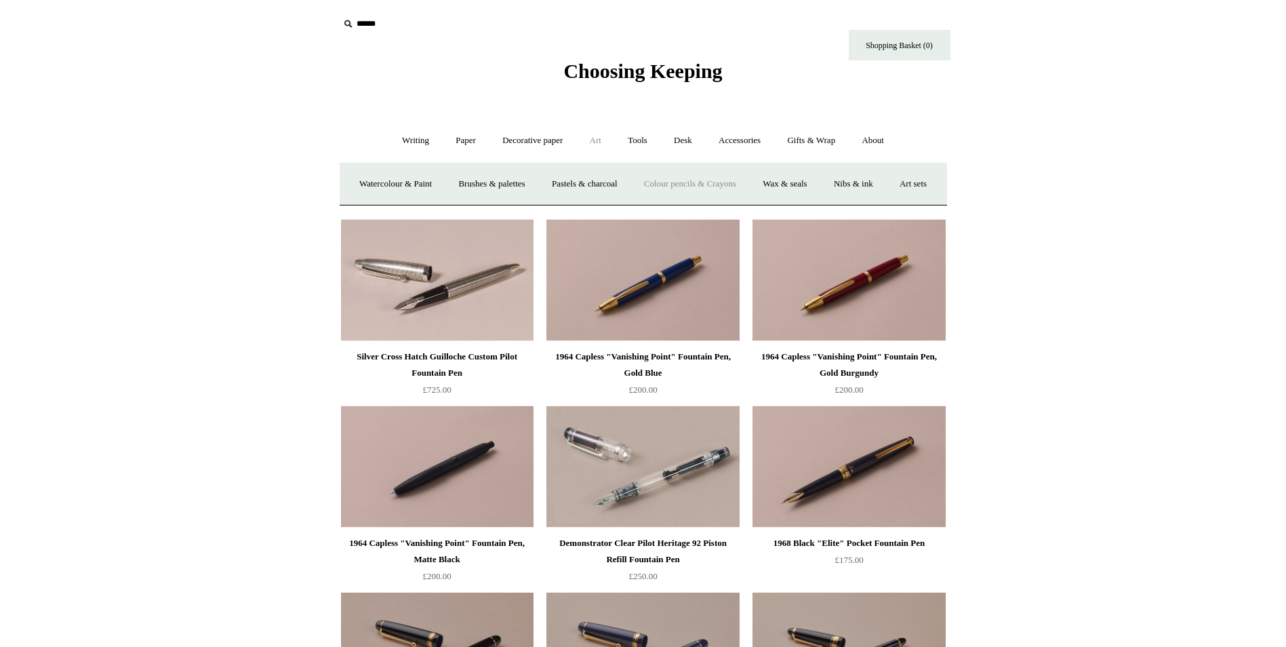
click at [725, 180] on link "Colour pencils & Crayons" at bounding box center [690, 184] width 117 height 36
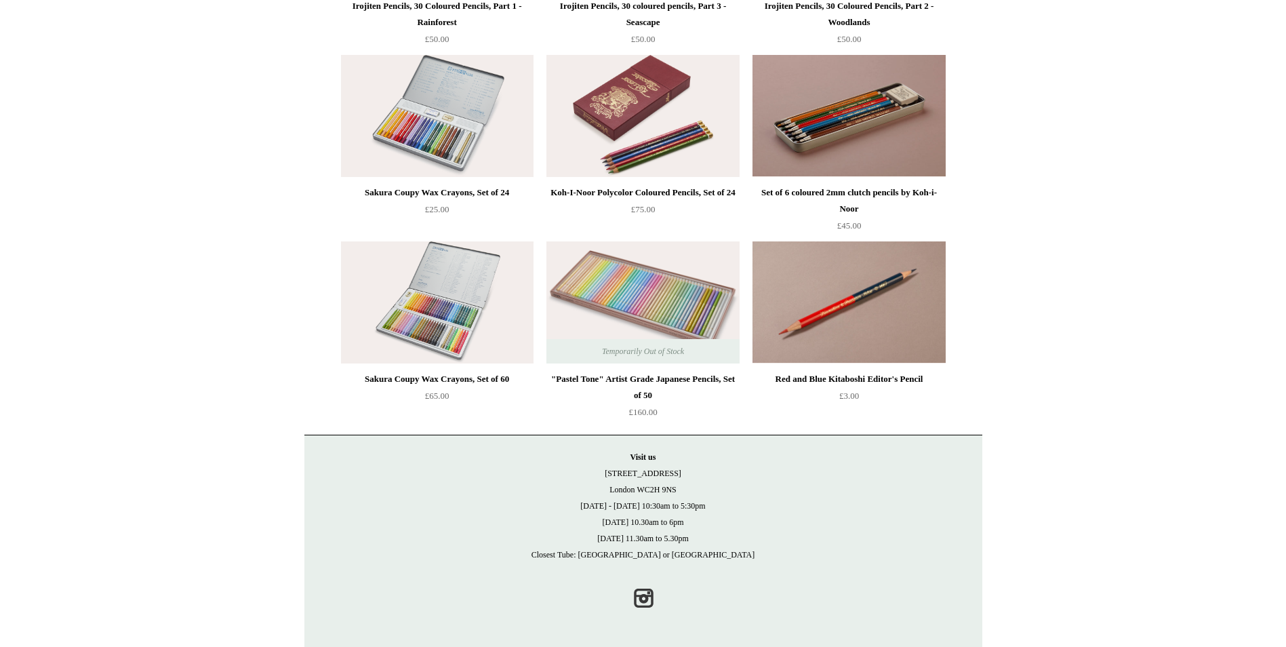
scroll to position [37, 0]
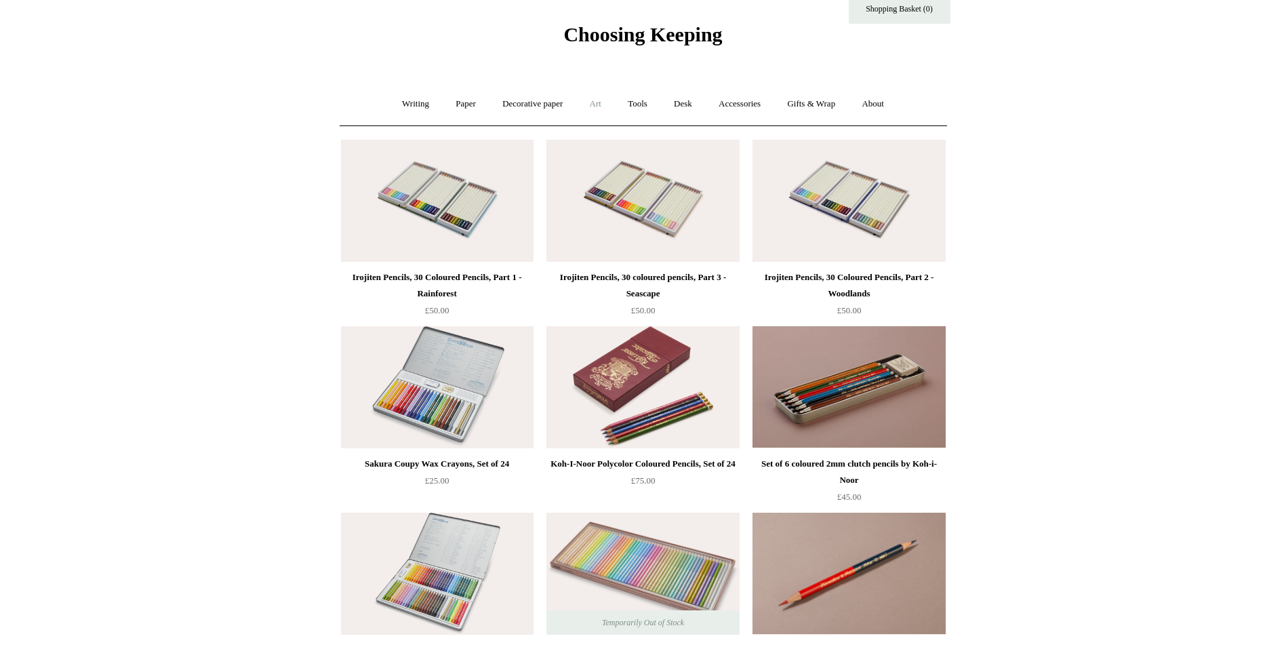
click at [601, 101] on link "Art +" at bounding box center [595, 104] width 36 height 36
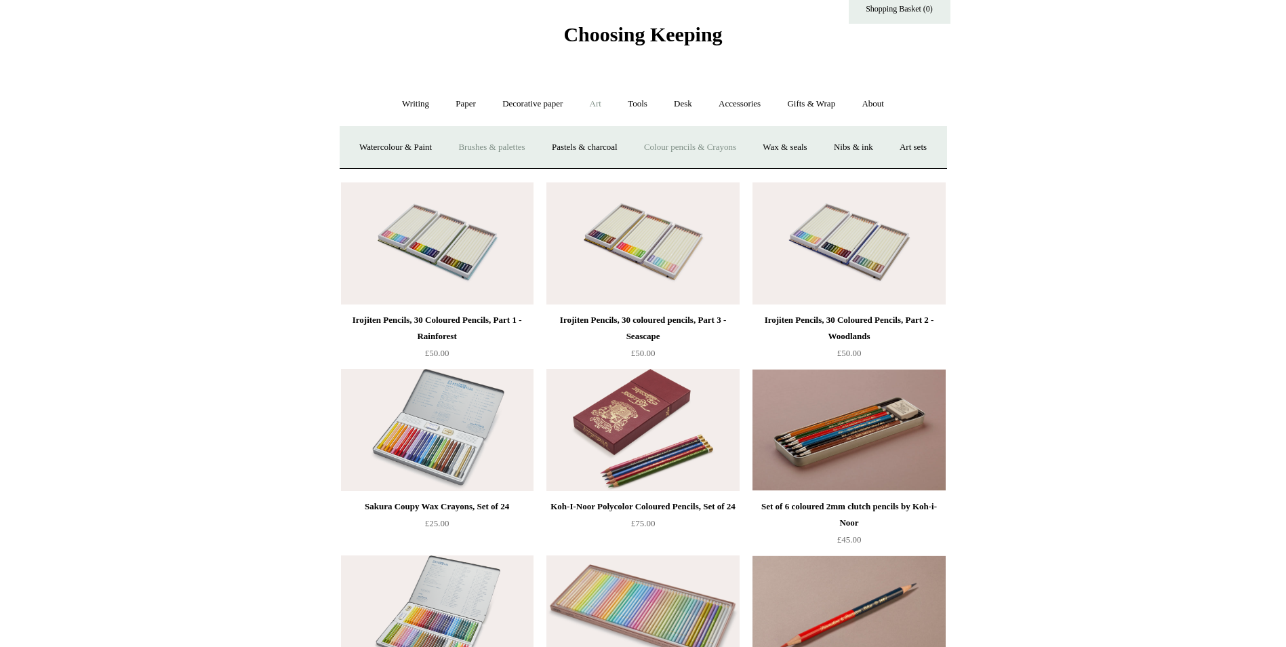
click at [516, 148] on link "Brushes & palettes" at bounding box center [491, 147] width 91 height 36
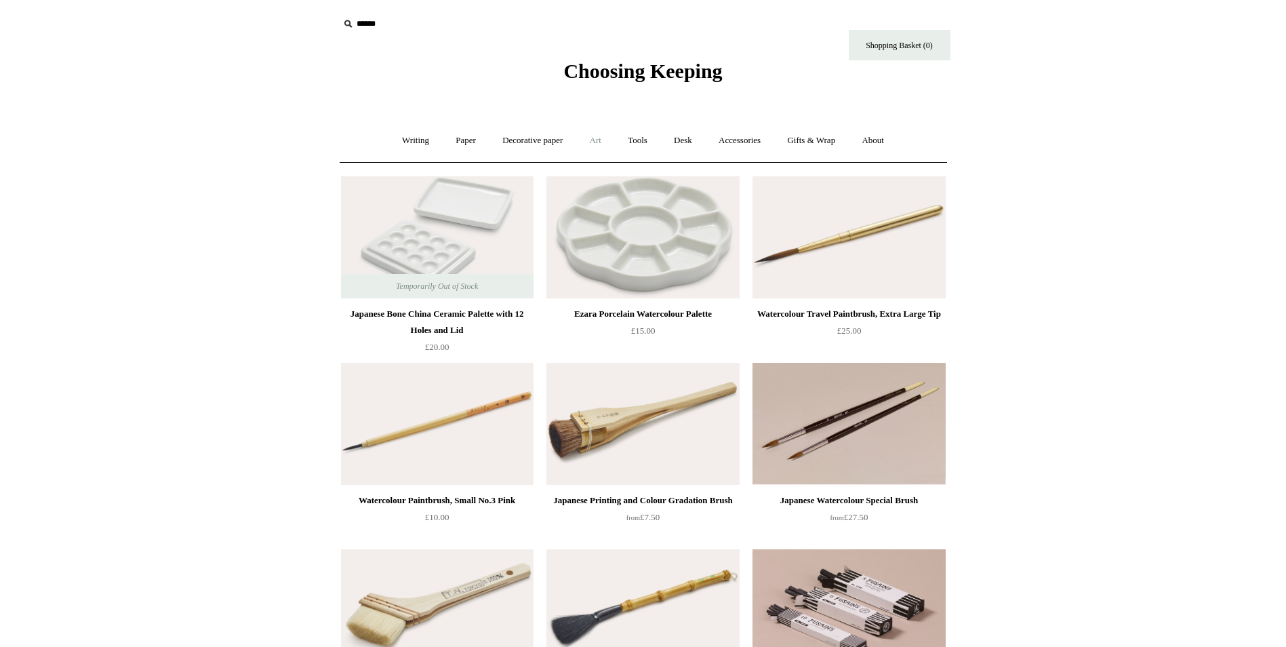
click at [600, 138] on link "Art +" at bounding box center [595, 141] width 36 height 36
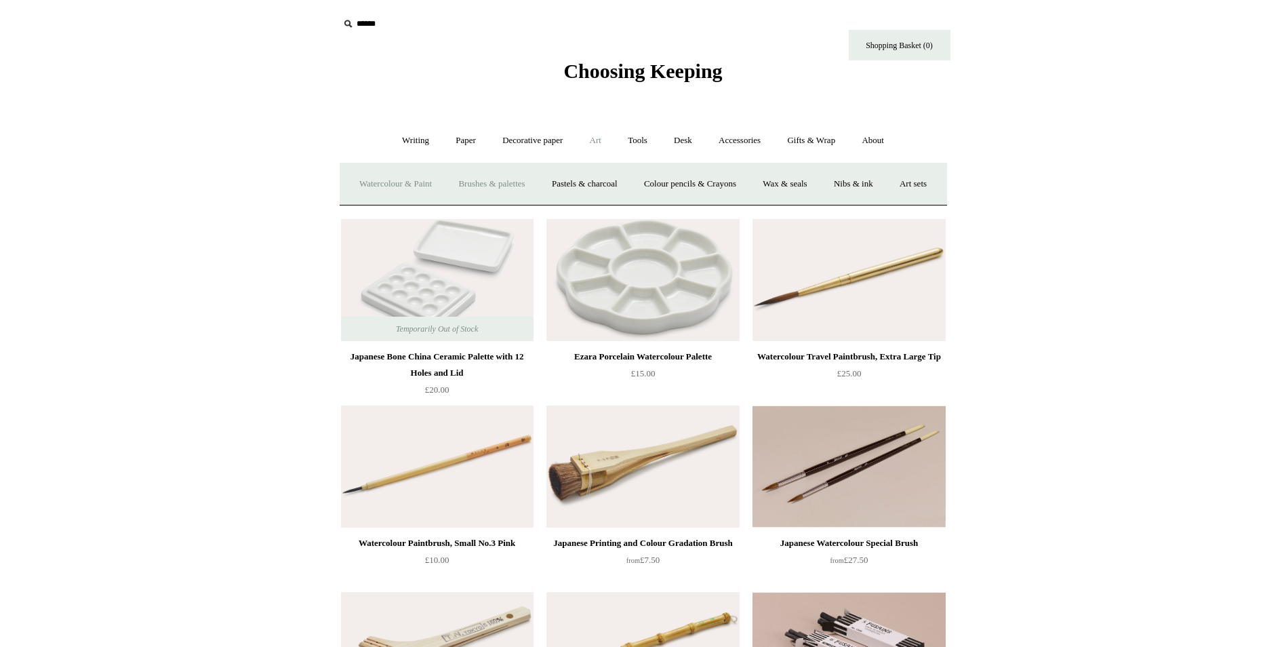
click at [409, 182] on link "Watercolour & Paint" at bounding box center [395, 184] width 97 height 36
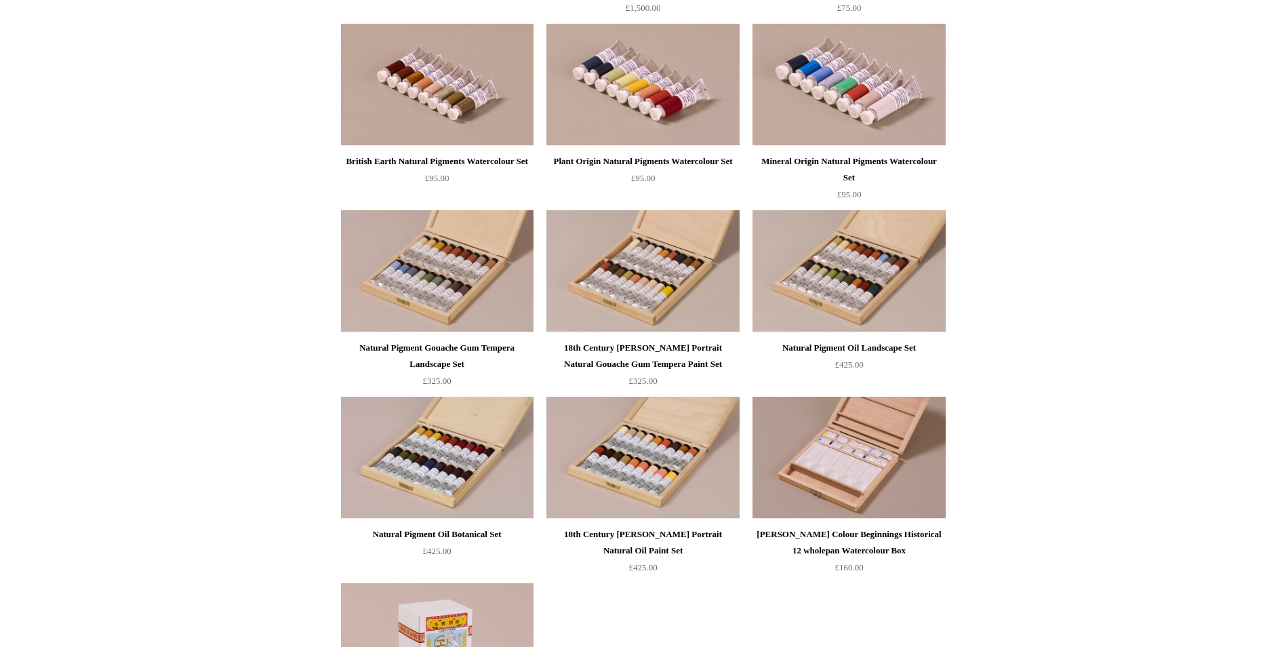
scroll to position [2915, 0]
